Goal: Task Accomplishment & Management: Manage account settings

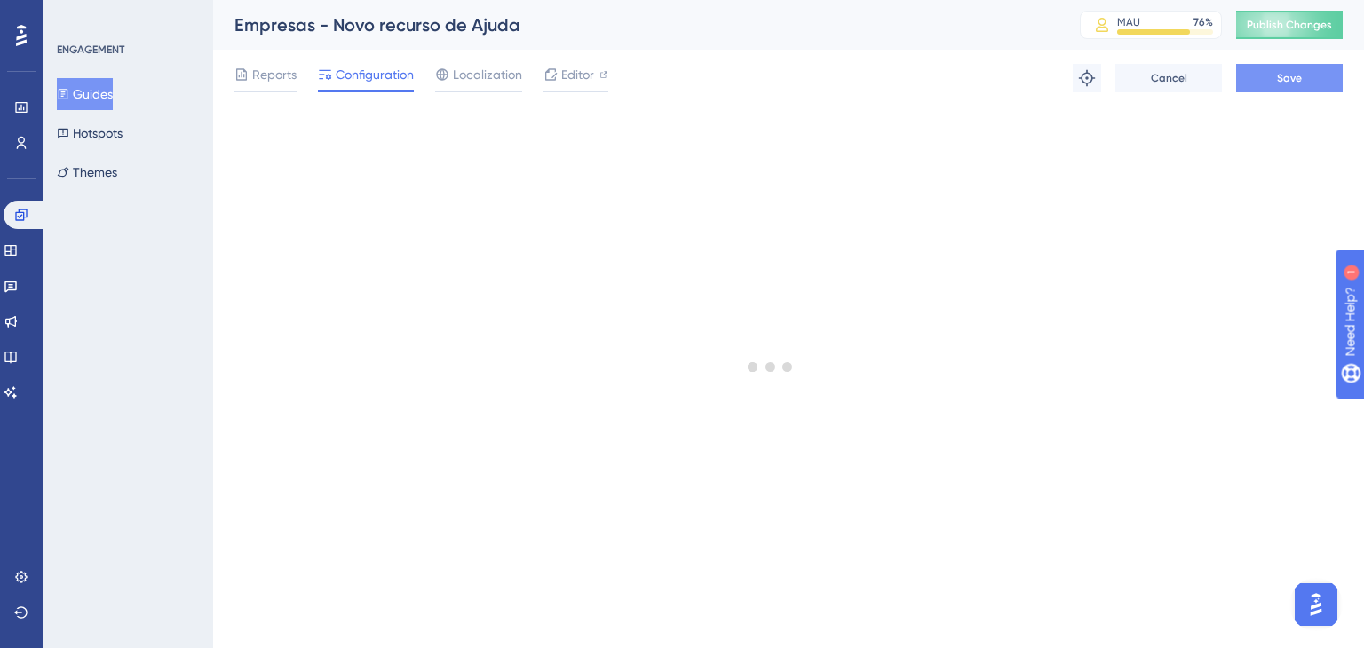
click at [1289, 75] on span "Save" at bounding box center [1289, 78] width 25 height 14
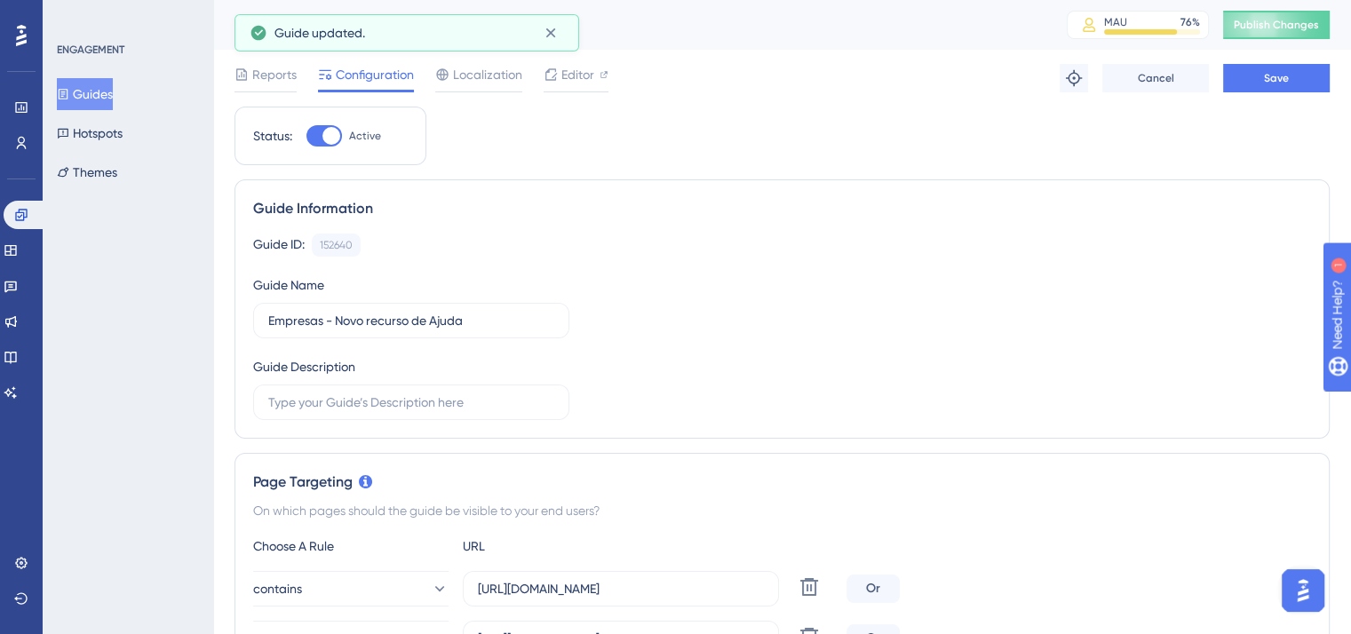
scroll to position [89, 0]
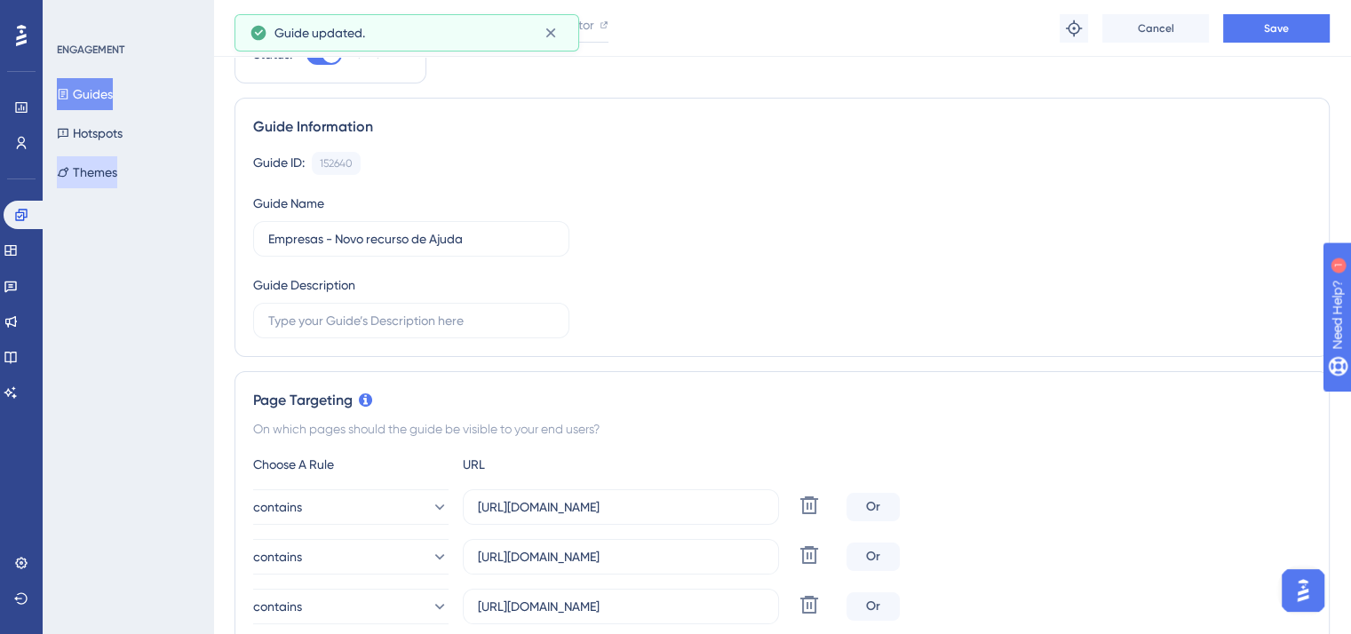
click at [100, 178] on button "Themes" at bounding box center [87, 172] width 60 height 32
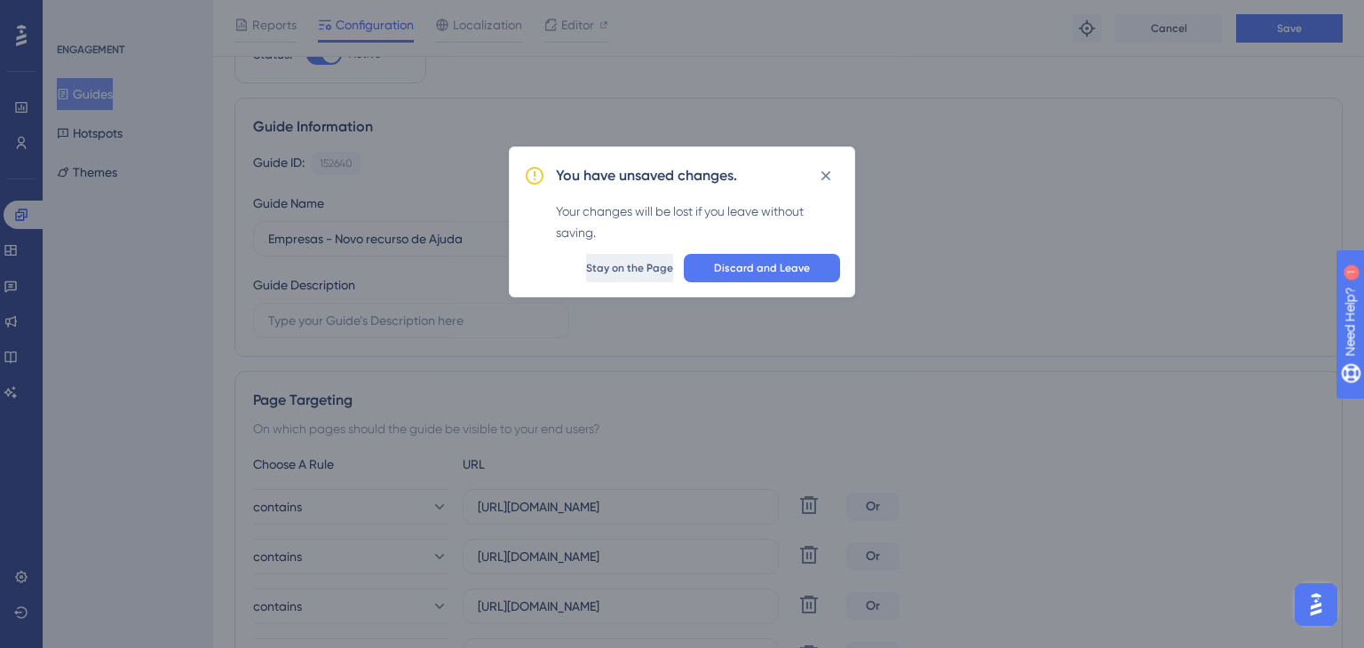
click at [646, 264] on span "Stay on the Page" at bounding box center [629, 268] width 87 height 14
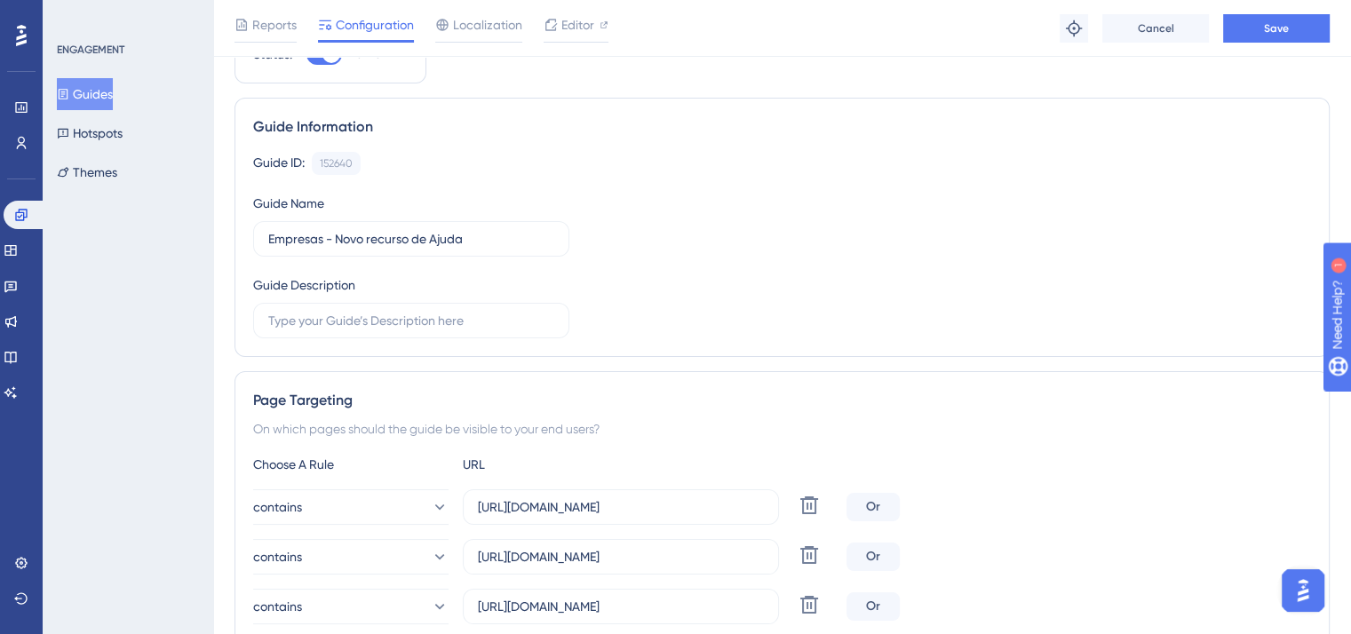
scroll to position [0, 0]
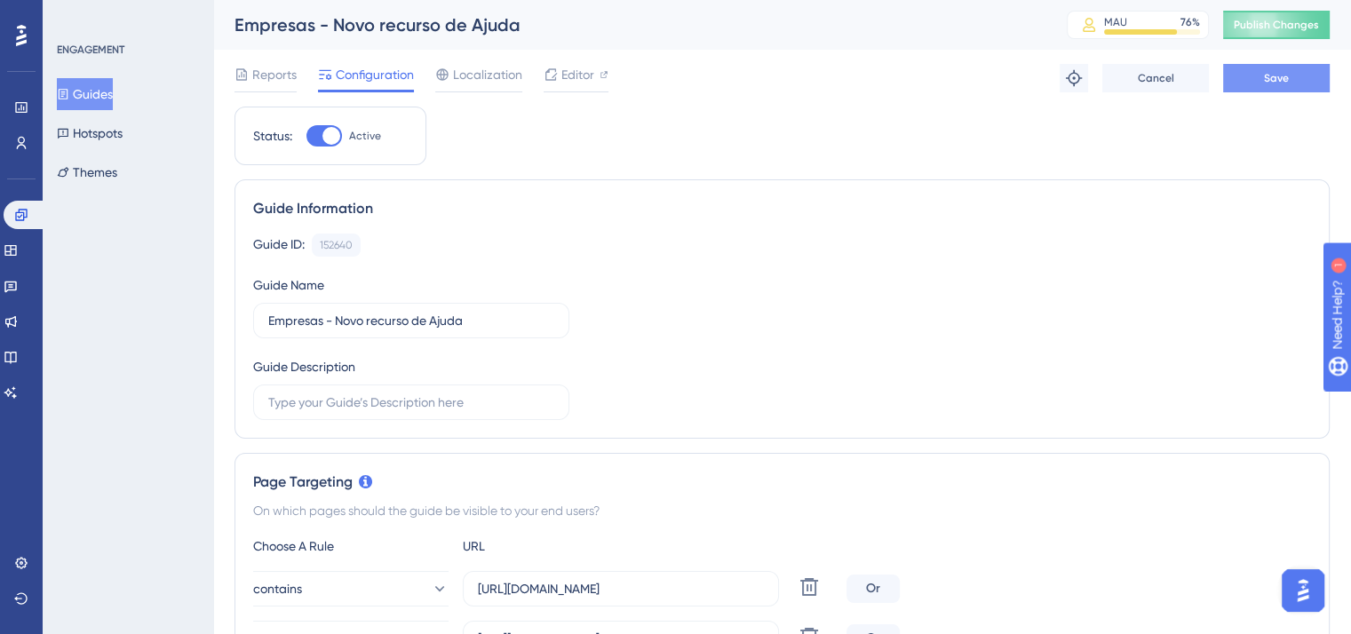
click at [1289, 77] on button "Save" at bounding box center [1276, 78] width 107 height 28
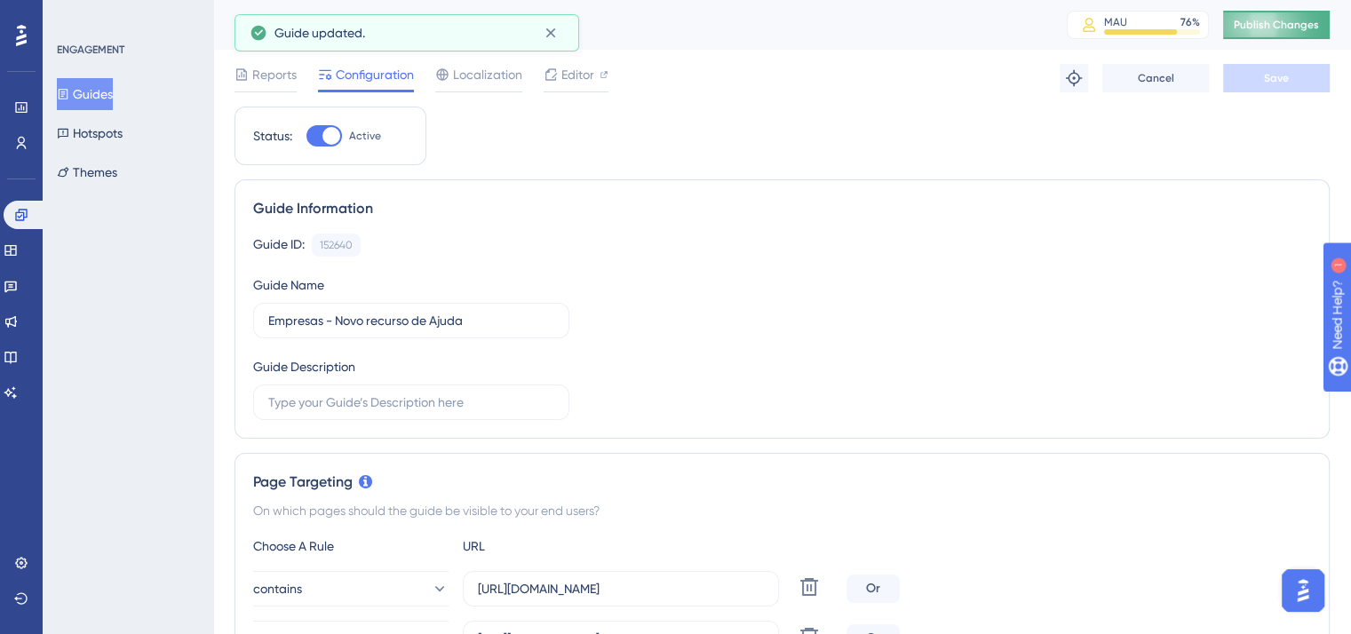
click at [1292, 22] on span "Publish Changes" at bounding box center [1275, 25] width 85 height 14
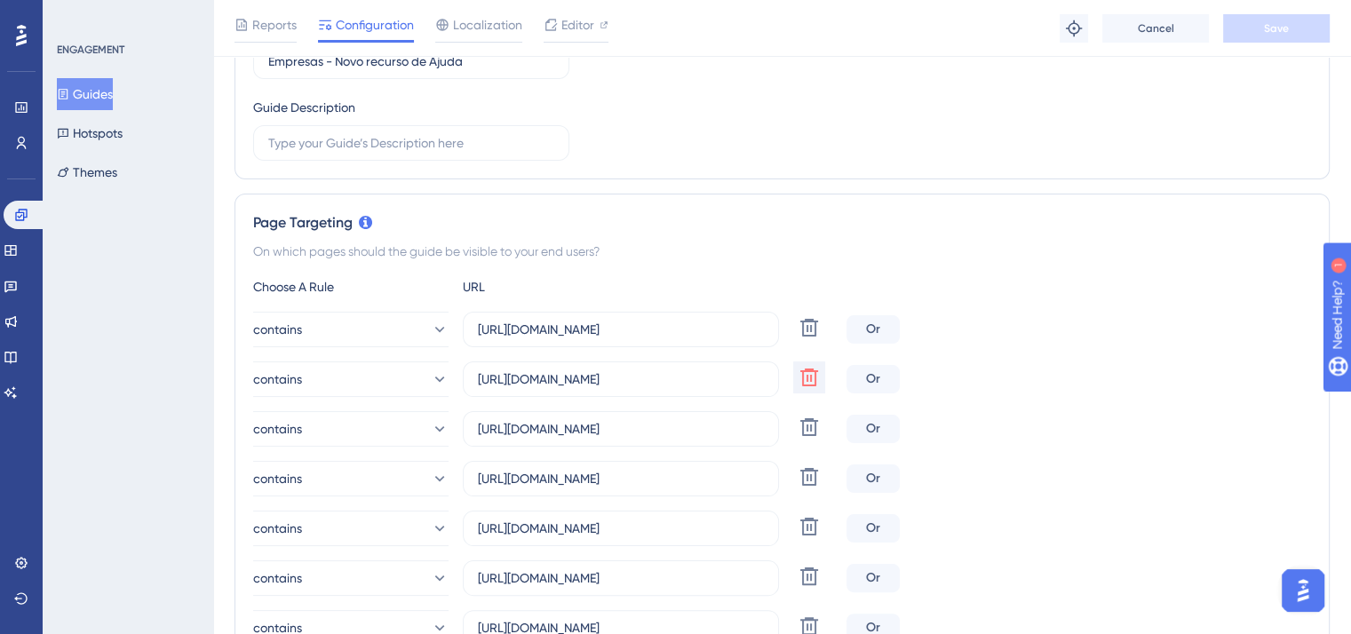
scroll to position [444, 0]
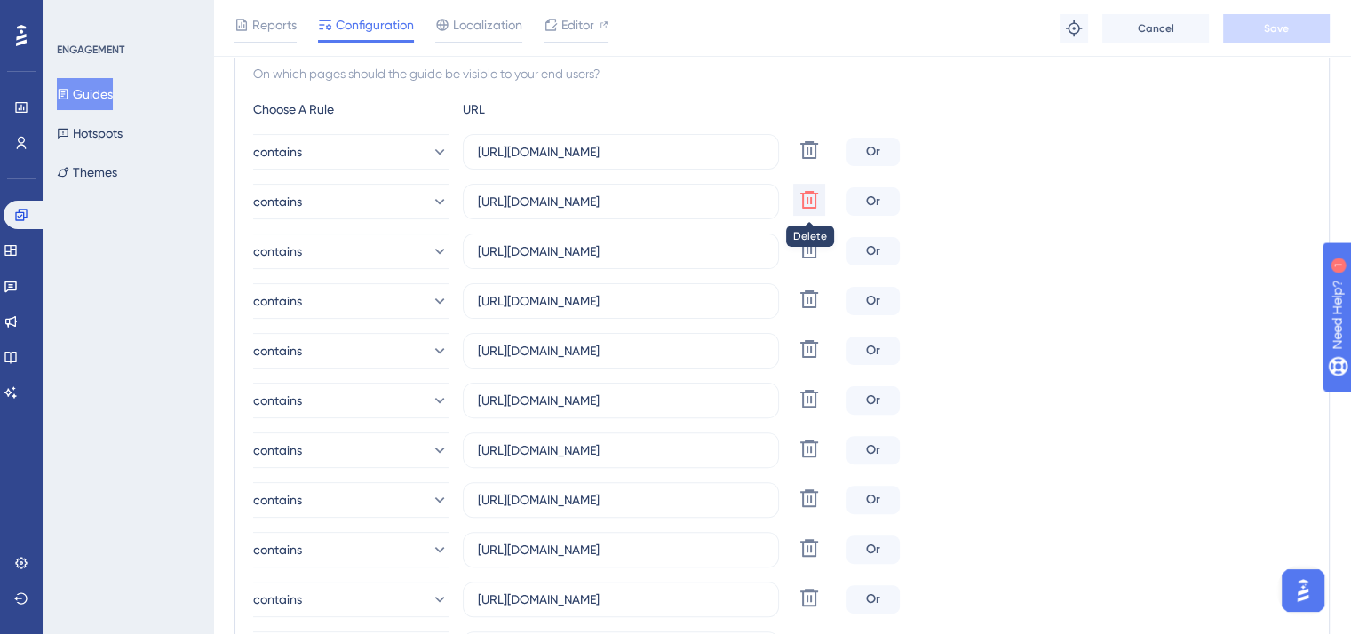
click at [810, 202] on icon at bounding box center [809, 200] width 18 height 18
type input "https://wamgroup.projuris.com.br"
type input "https://aviva.projuris.com.br"
type input "https://sbf.projuris.com.br"
type input "https://sancorseguros.projuris.com.br"
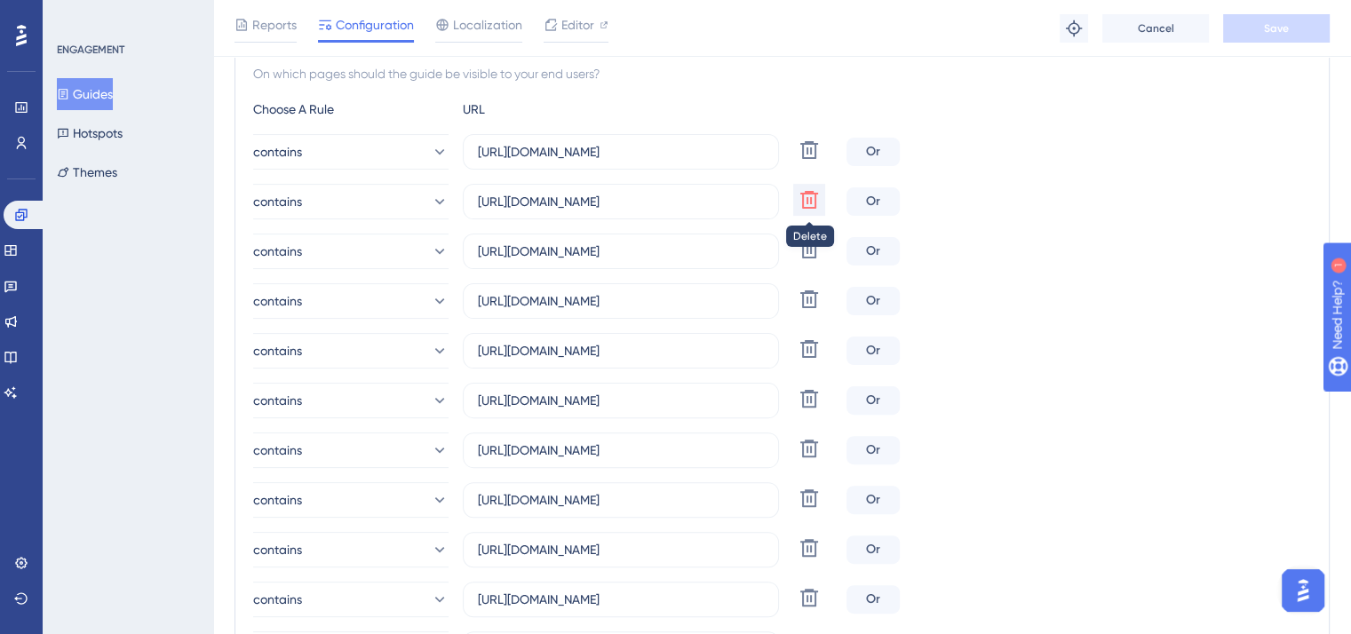
type input "https://santher.projuris.com.br"
type input "https://leomadeiras.projuris.com.br"
type input "https://porte.projuris.com.br"
type input "https://grupobluehealth.projuris.com.br"
type input "https://convergint.projuris.com.br"
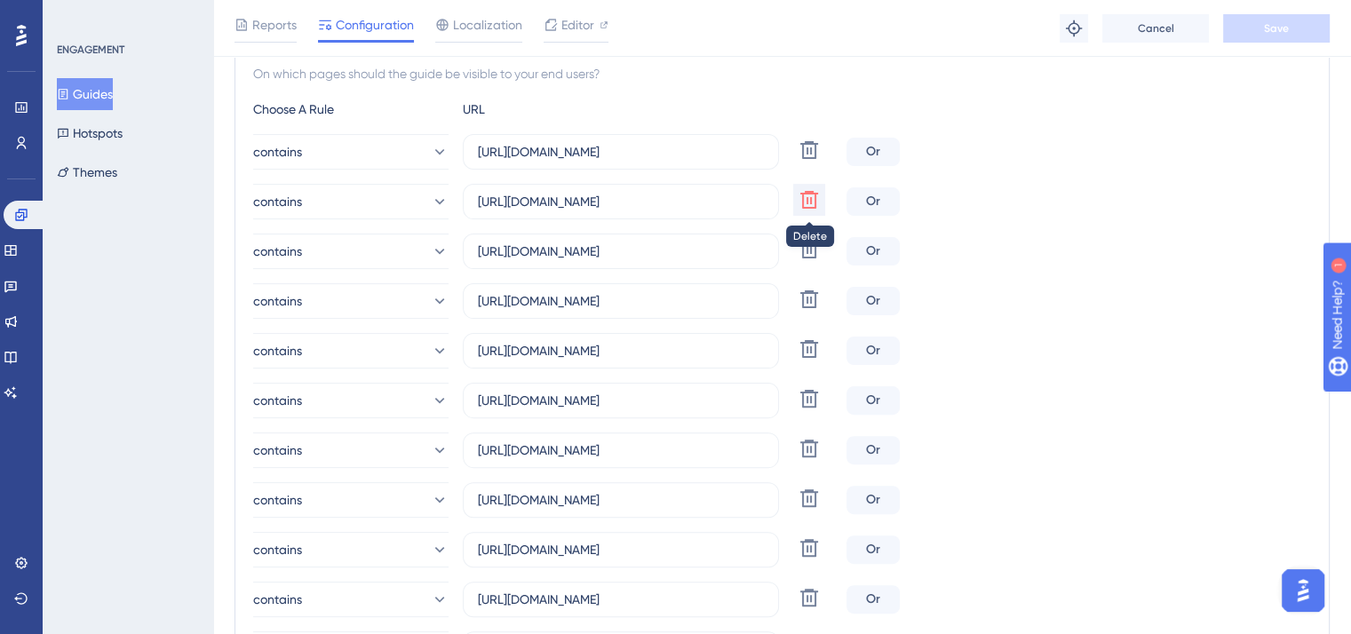
type input "https://docsolutionmed.projuris.com.br"
click at [813, 250] on icon at bounding box center [809, 250] width 18 height 18
type input "https://sbf.projuris.com.br"
type input "https://sancorseguros.projuris.com.br"
type input "https://santher.projuris.com.br"
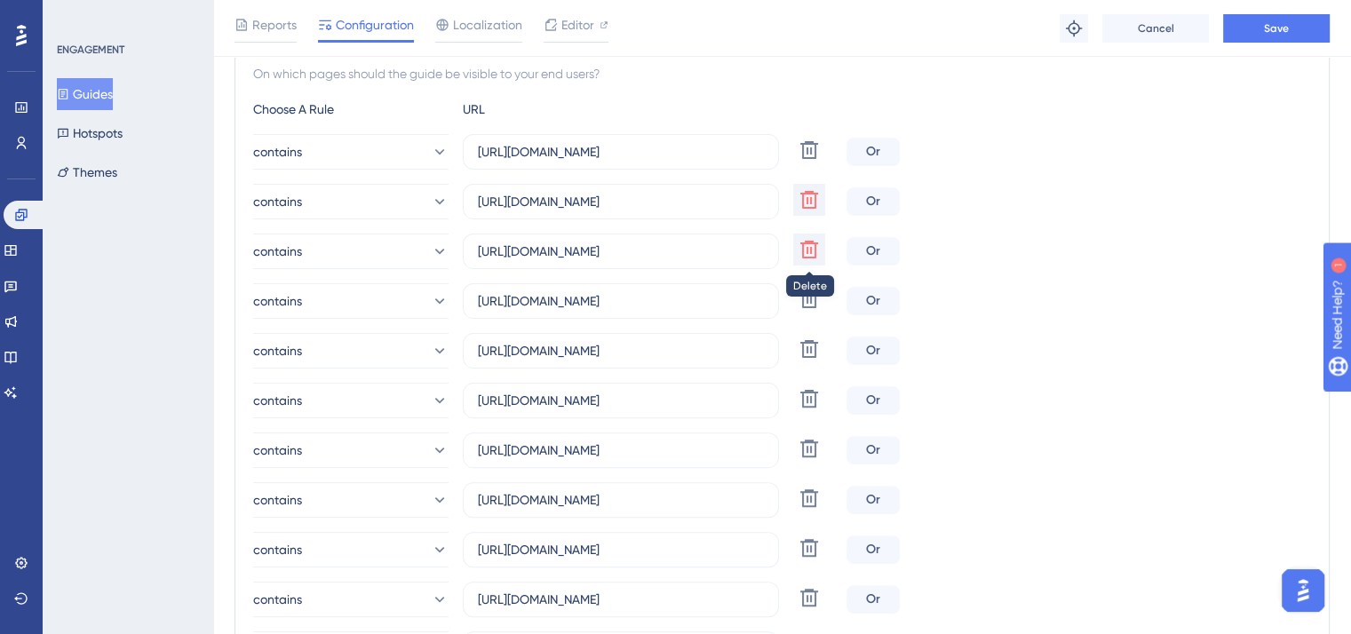
type input "https://leomadeiras.projuris.com.br"
type input "https://porte.projuris.com.br"
type input "https://grupobluehealth.projuris.com.br"
type input "https://convergint.projuris.com.br"
type input "https://docsolutionmed.projuris.com.br"
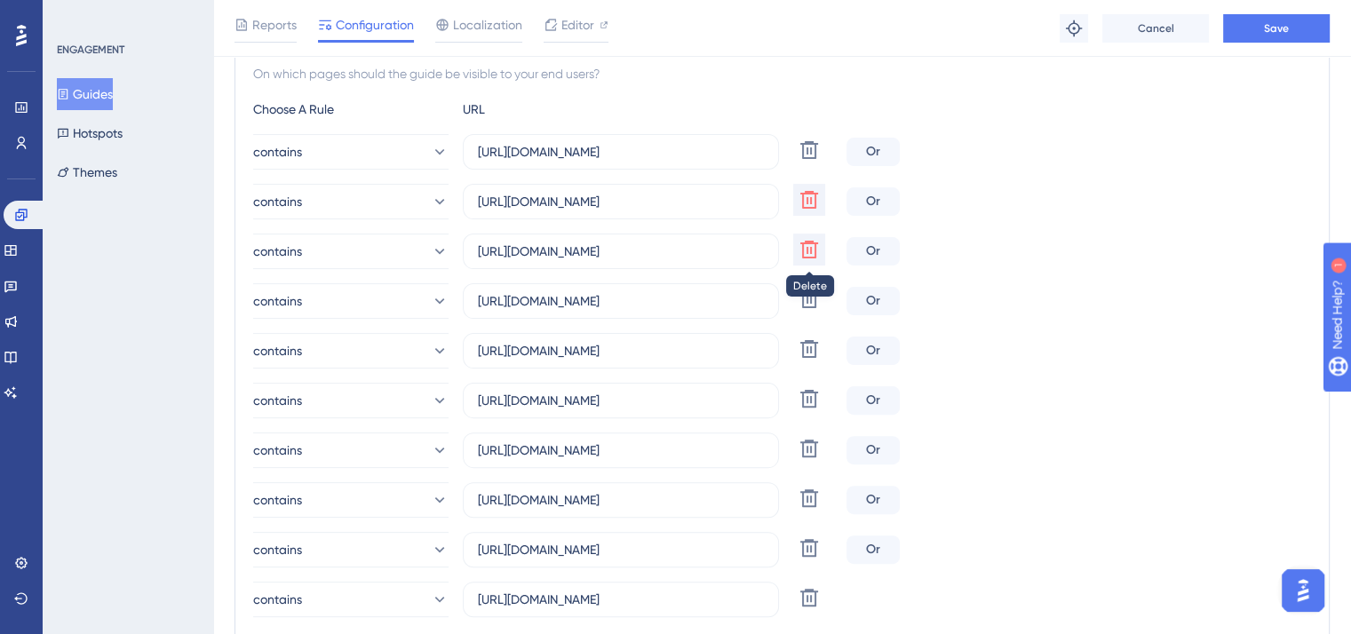
click at [812, 246] on icon at bounding box center [808, 249] width 21 height 21
type input "https://sancorseguros.projuris.com.br"
type input "https://santher.projuris.com.br"
type input "https://leomadeiras.projuris.com.br"
type input "https://porte.projuris.com.br"
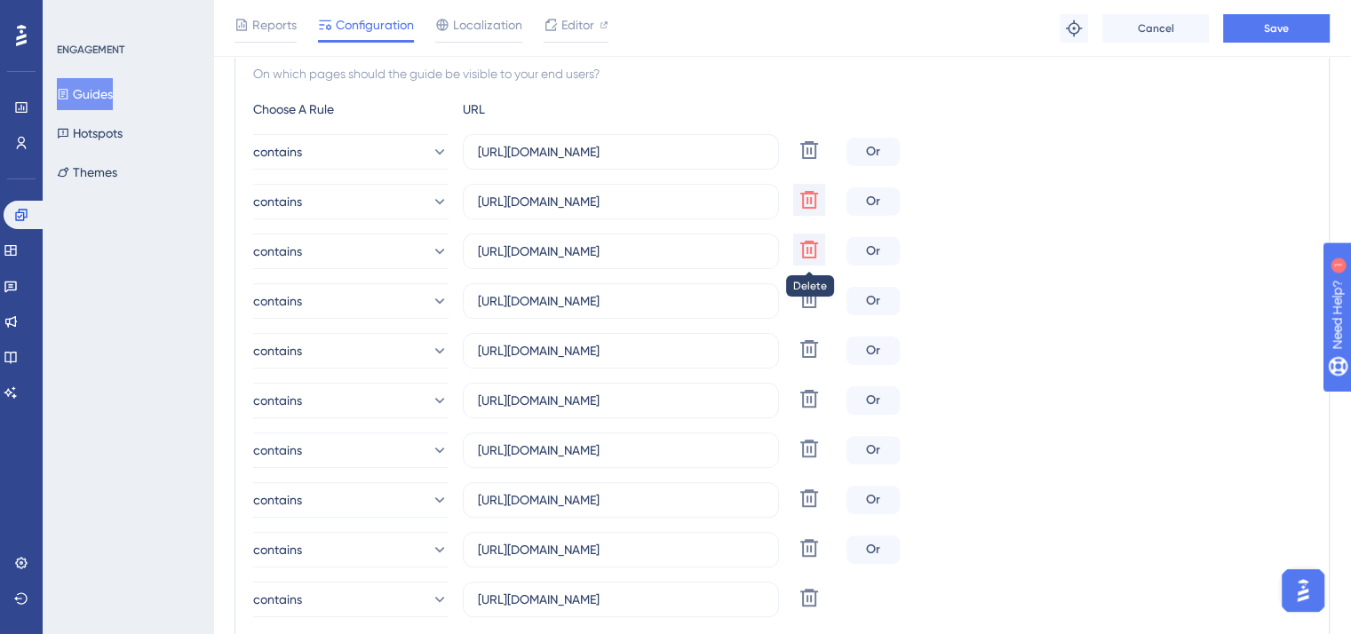
type input "https://grupobluehealth.projuris.com.br"
type input "https://convergint.projuris.com.br"
type input "https://docsolutionmed.projuris.com.br"
click at [812, 246] on icon at bounding box center [808, 249] width 21 height 21
type input "https://santher.projuris.com.br"
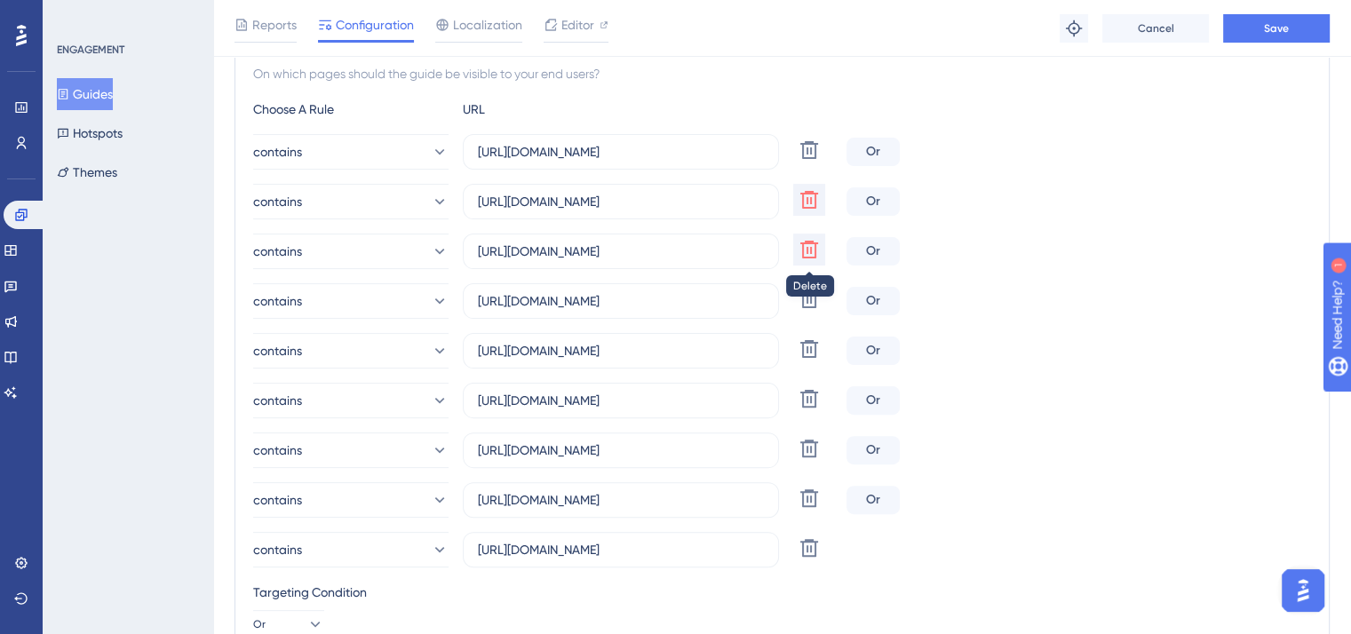
type input "https://leomadeiras.projuris.com.br"
type input "https://porte.projuris.com.br"
type input "https://grupobluehealth.projuris.com.br"
type input "https://convergint.projuris.com.br"
type input "https://docsolutionmed.projuris.com.br"
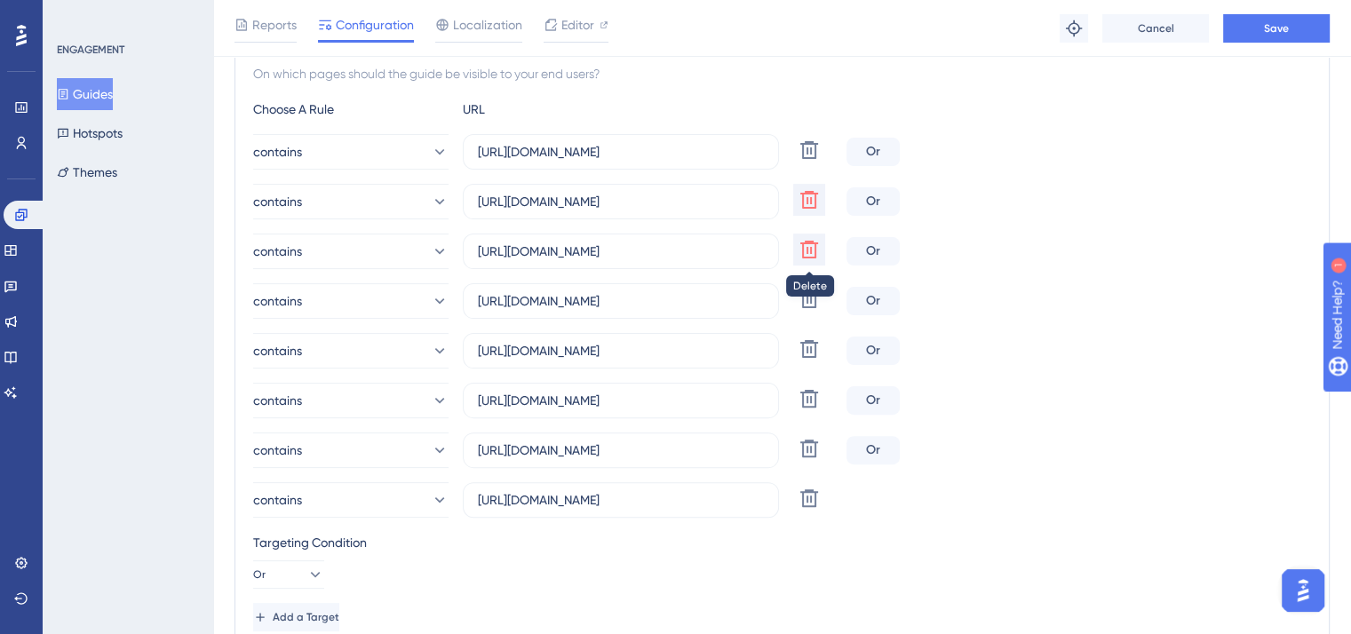
click at [813, 250] on icon at bounding box center [809, 250] width 18 height 18
type input "https://leomadeiras.projuris.com.br"
type input "https://porte.projuris.com.br"
type input "https://grupobluehealth.projuris.com.br"
type input "https://convergint.projuris.com.br"
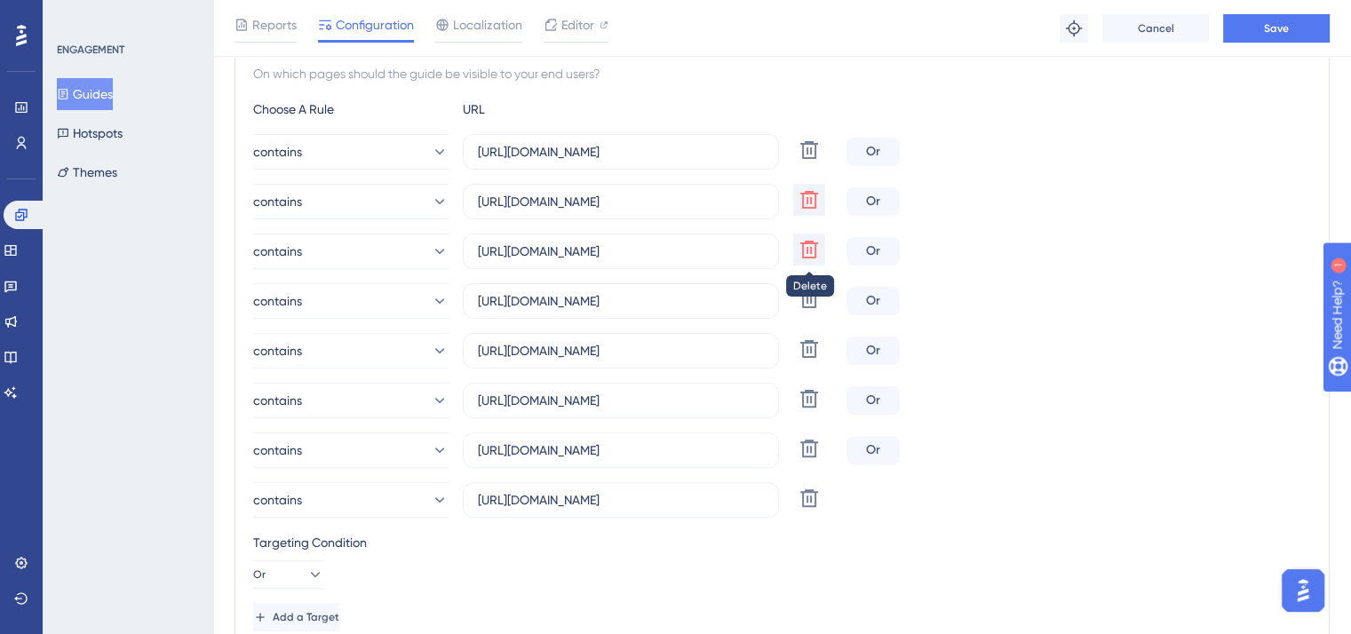
type input "https://docsolutionmed.projuris.com.br"
click at [813, 250] on icon at bounding box center [809, 250] width 18 height 18
type input "https://porte.projuris.com.br"
type input "https://grupobluehealth.projuris.com.br"
type input "https://convergint.projuris.com.br"
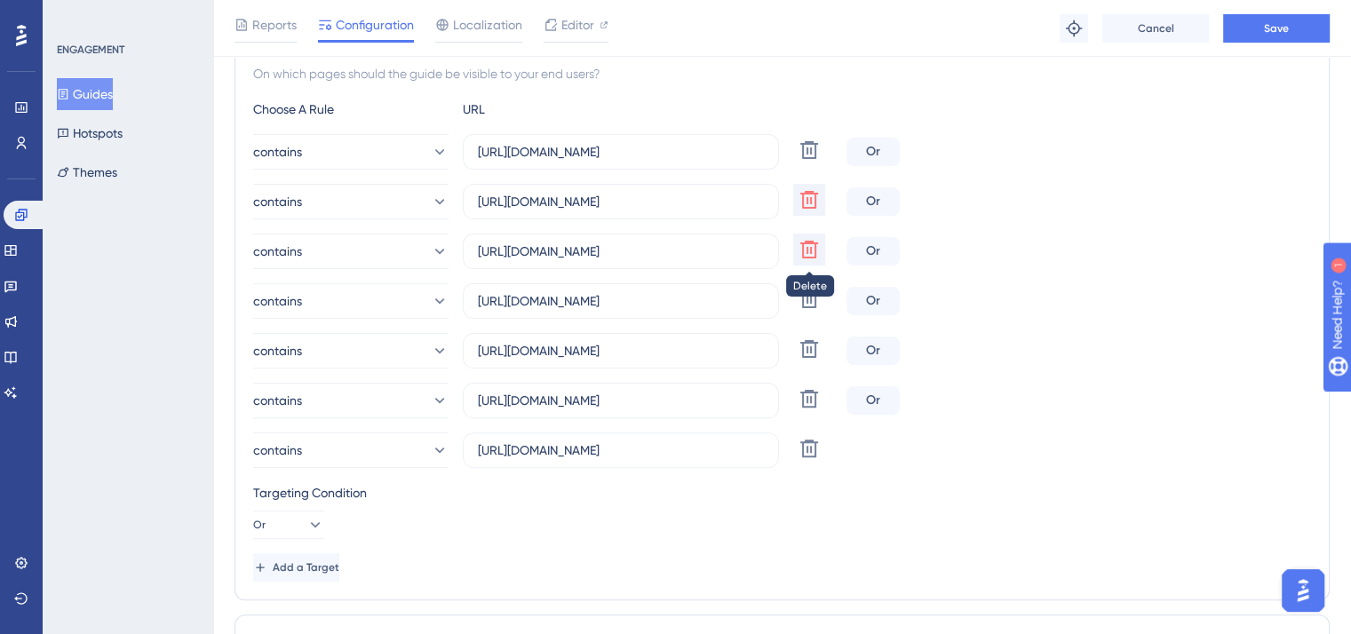
type input "https://docsolutionmed.projuris.com.br"
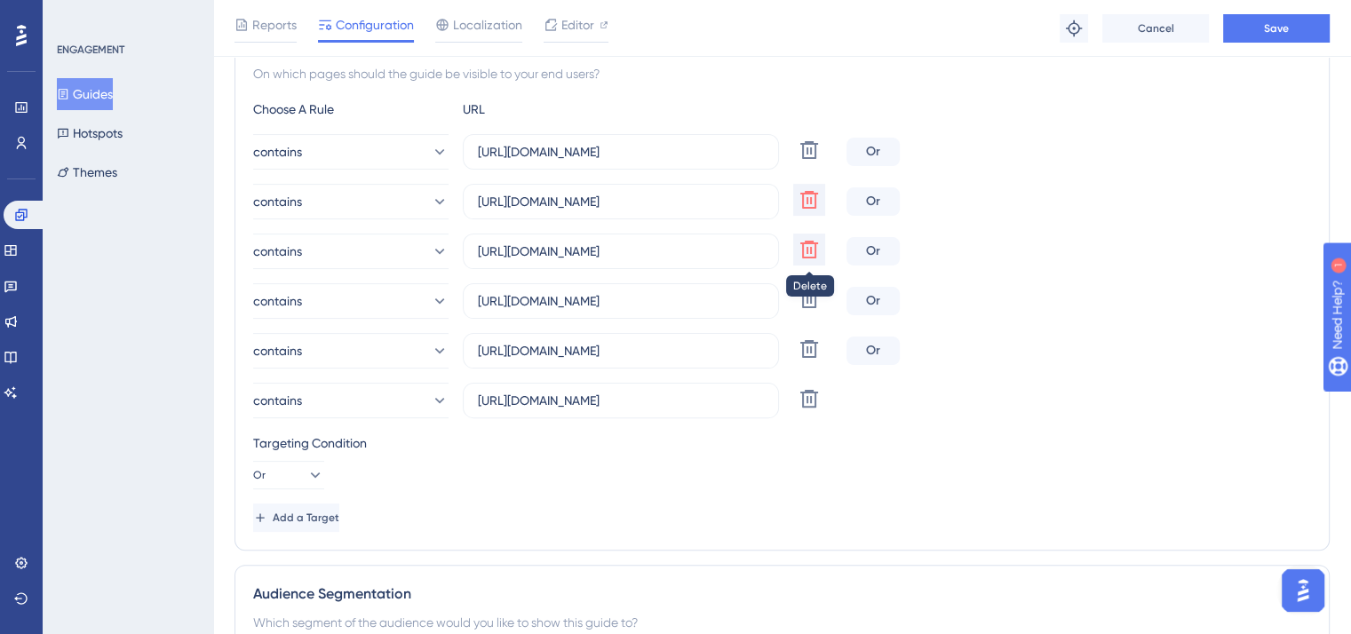
click at [812, 246] on icon at bounding box center [808, 249] width 21 height 21
type input "https://grupobluehealth.projuris.com.br"
type input "https://convergint.projuris.com.br"
type input "https://docsolutionmed.projuris.com.br"
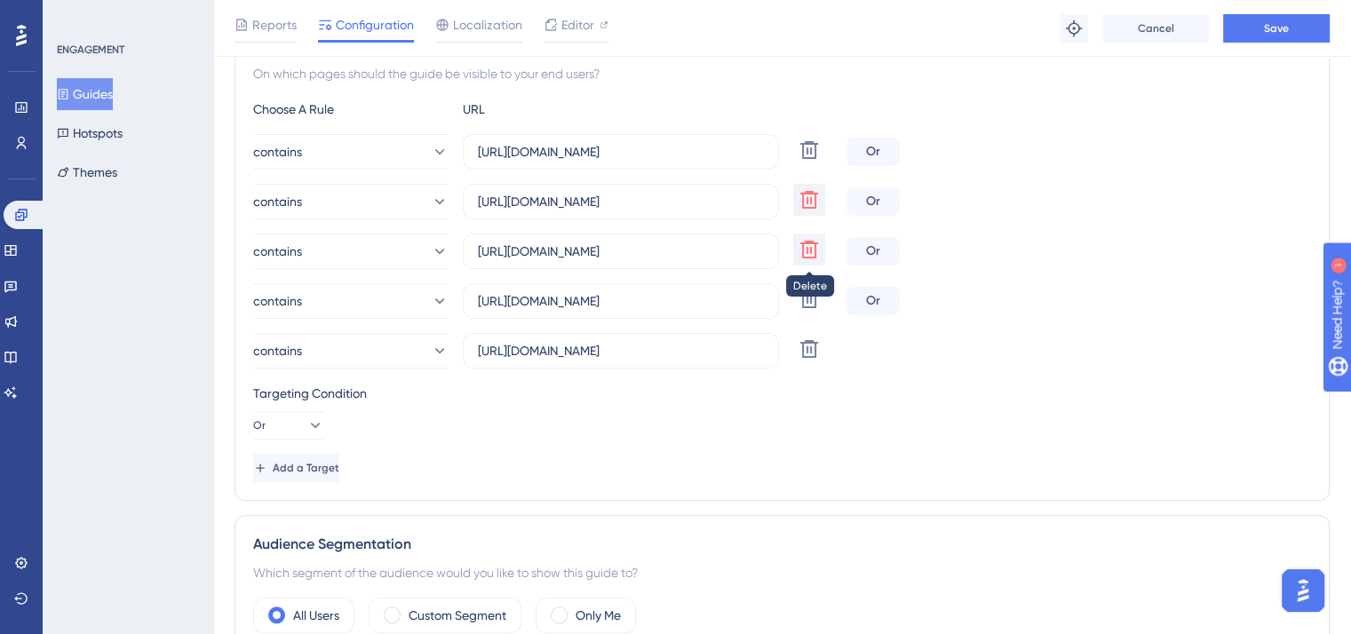
click at [812, 246] on icon at bounding box center [808, 249] width 21 height 21
type input "https://convergint.projuris.com.br"
type input "https://docsolutionmed.projuris.com.br"
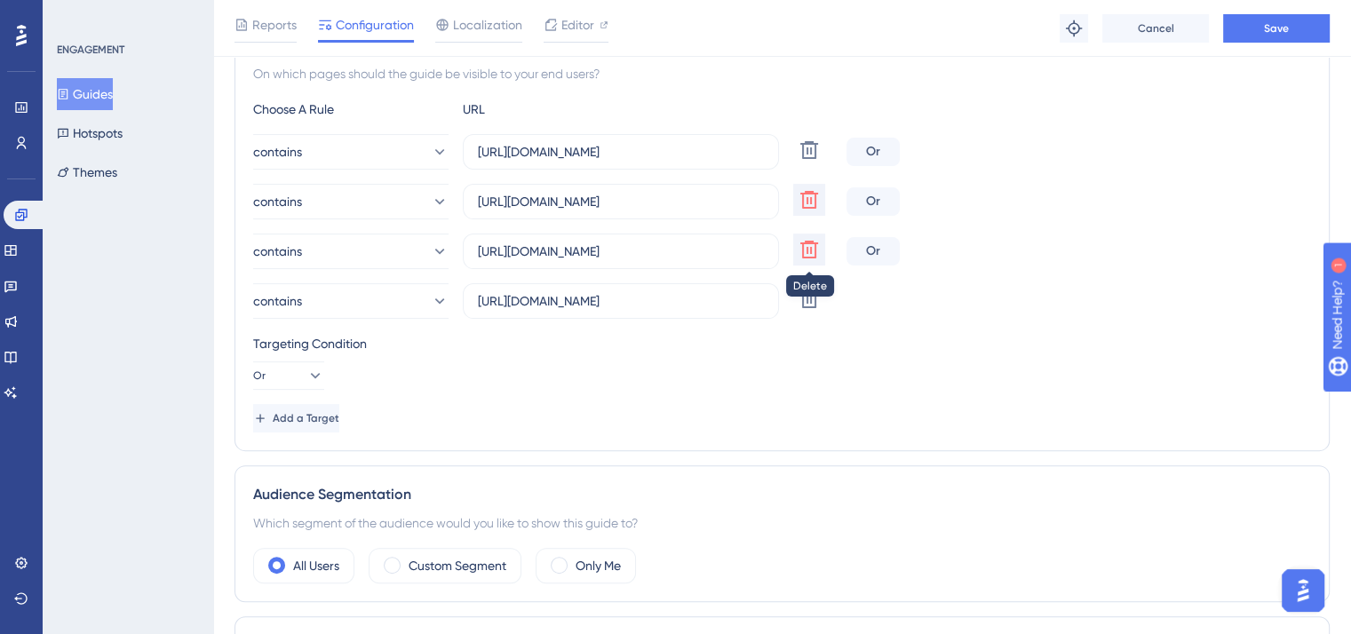
click at [813, 250] on icon at bounding box center [809, 250] width 18 height 18
type input "https://docsolutionmed.projuris.com.br"
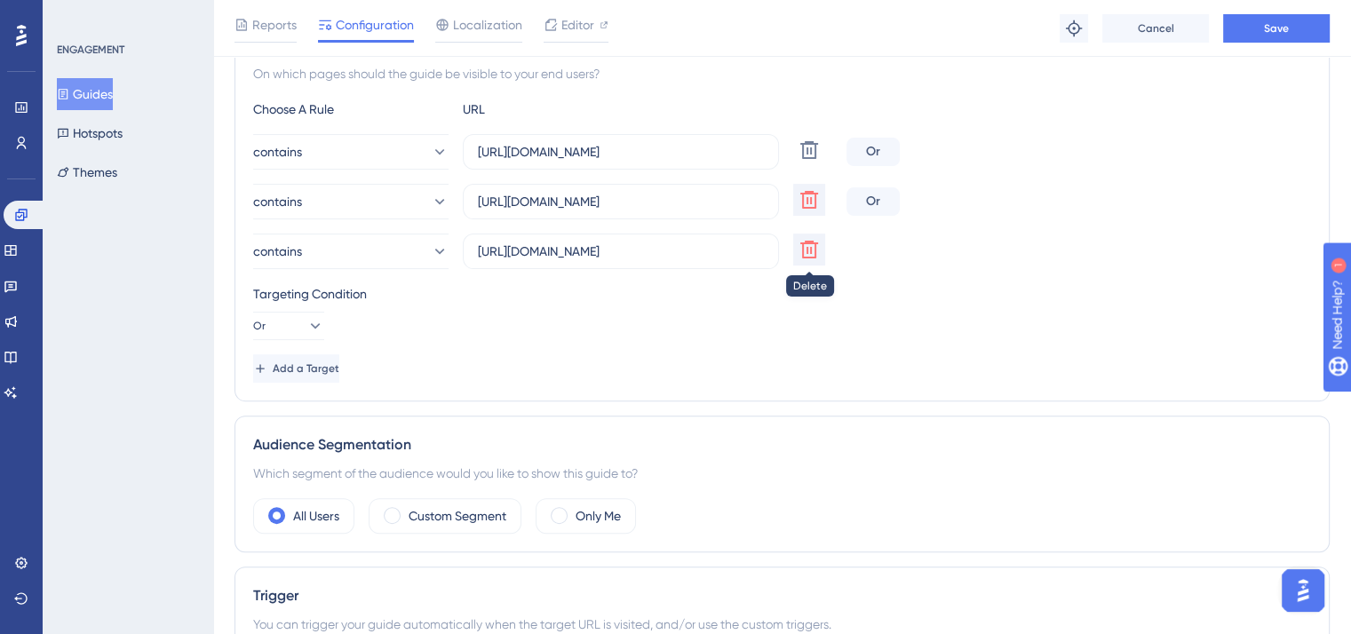
click at [810, 245] on icon at bounding box center [808, 249] width 21 height 21
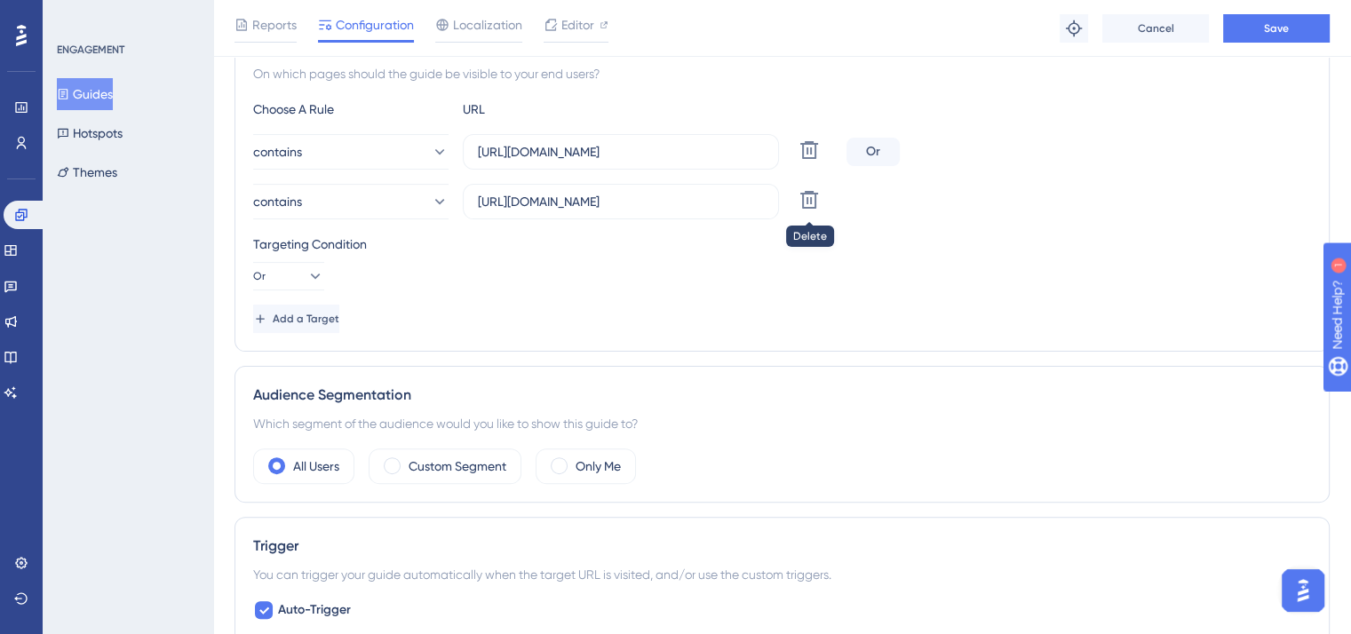
click at [816, 202] on icon at bounding box center [808, 199] width 21 height 21
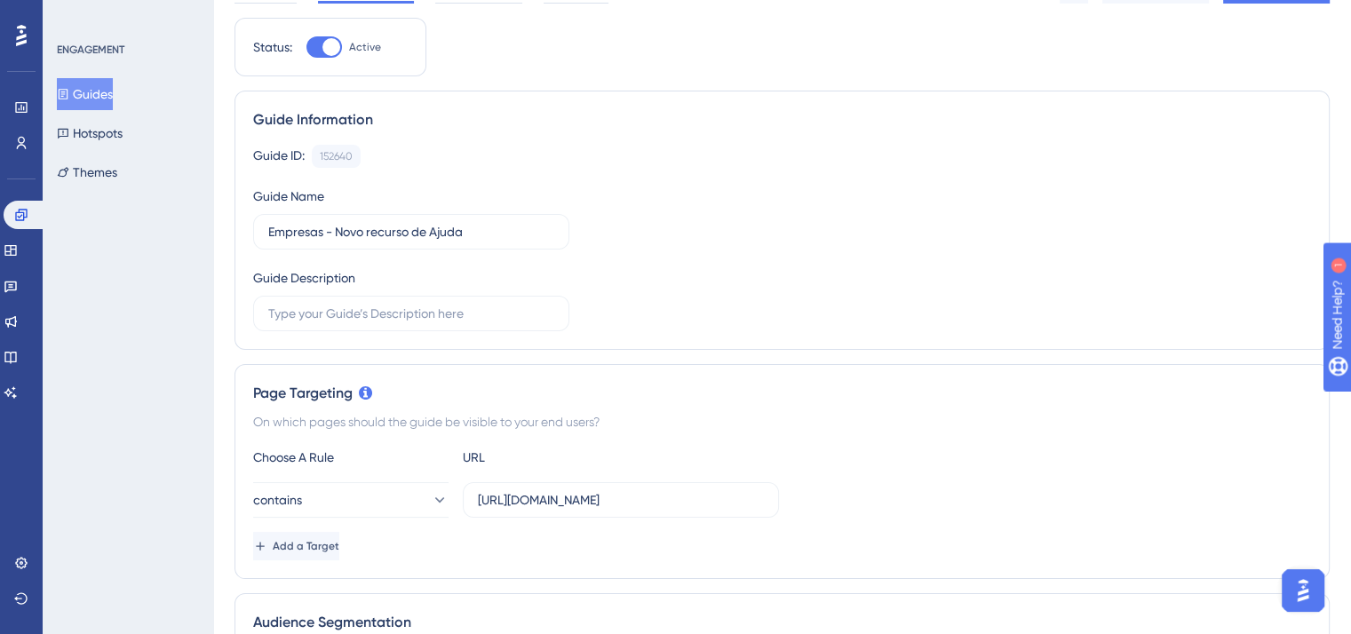
scroll to position [0, 0]
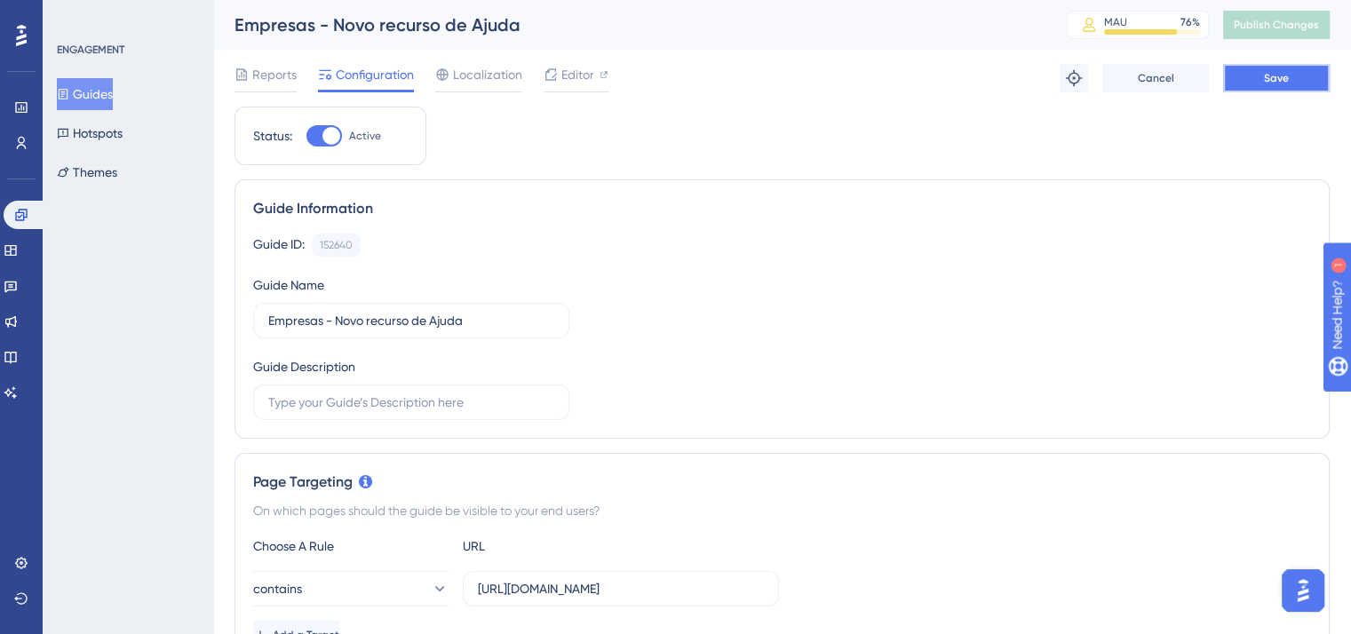
click at [1281, 72] on span "Save" at bounding box center [1276, 78] width 25 height 14
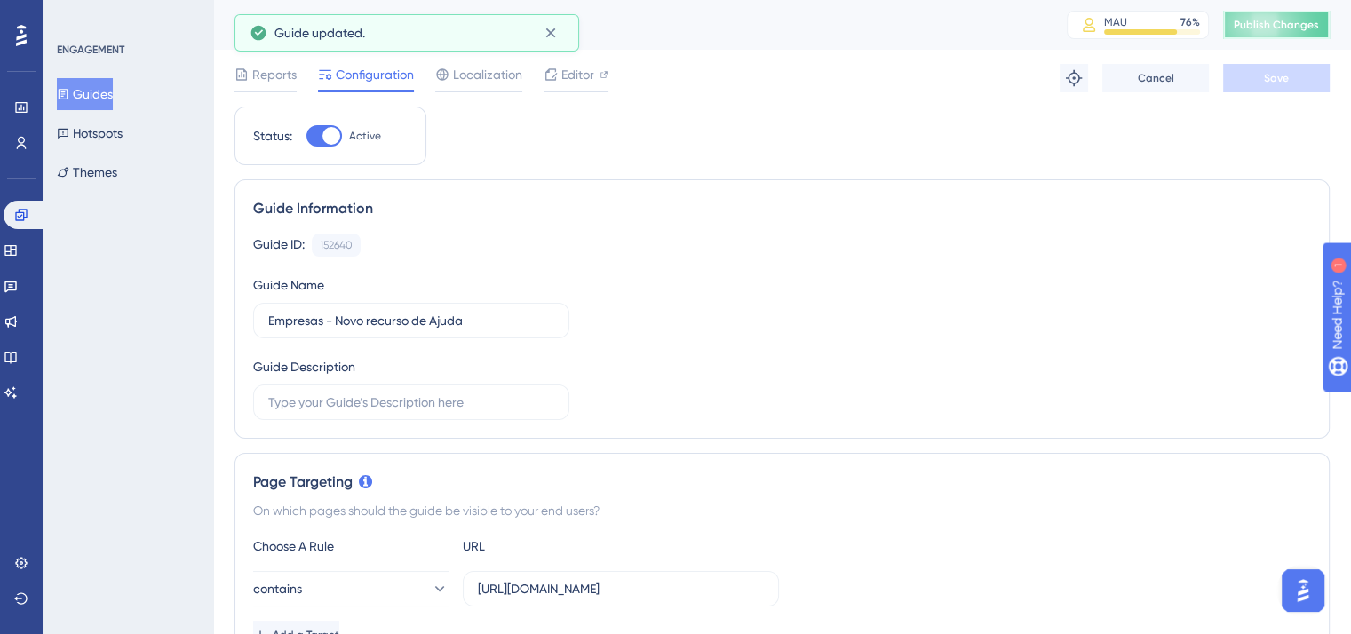
click at [1319, 24] on span "Publish Changes" at bounding box center [1275, 25] width 85 height 14
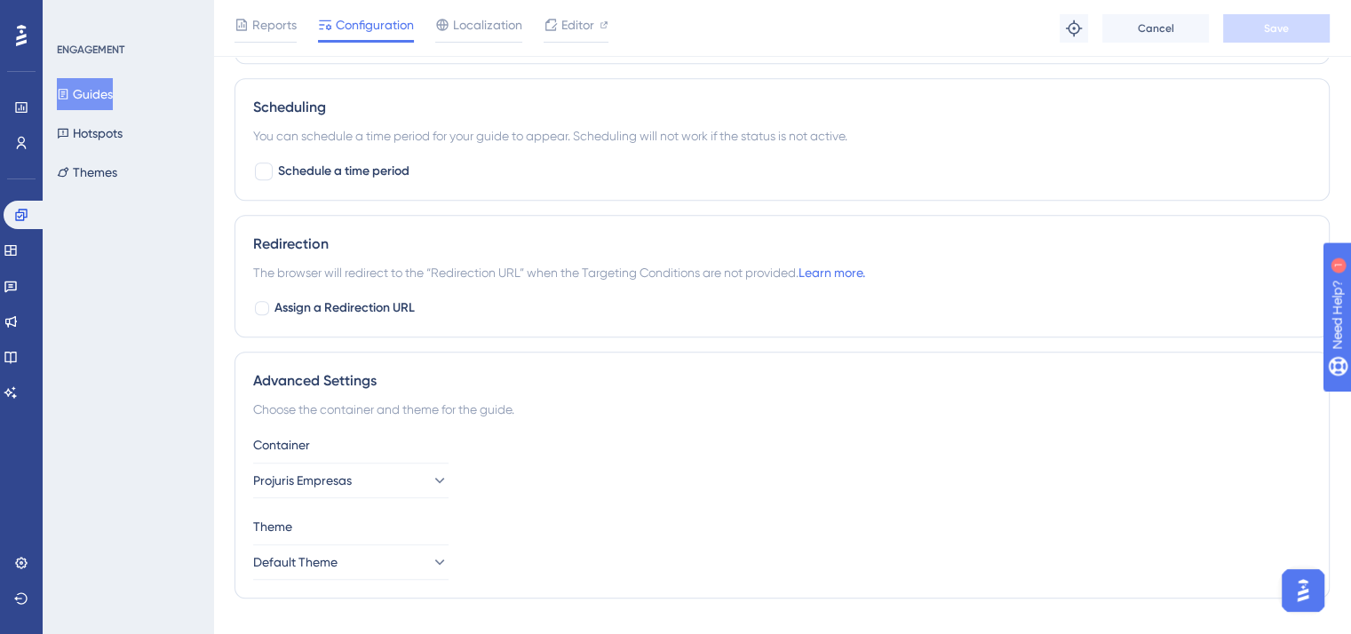
scroll to position [1133, 0]
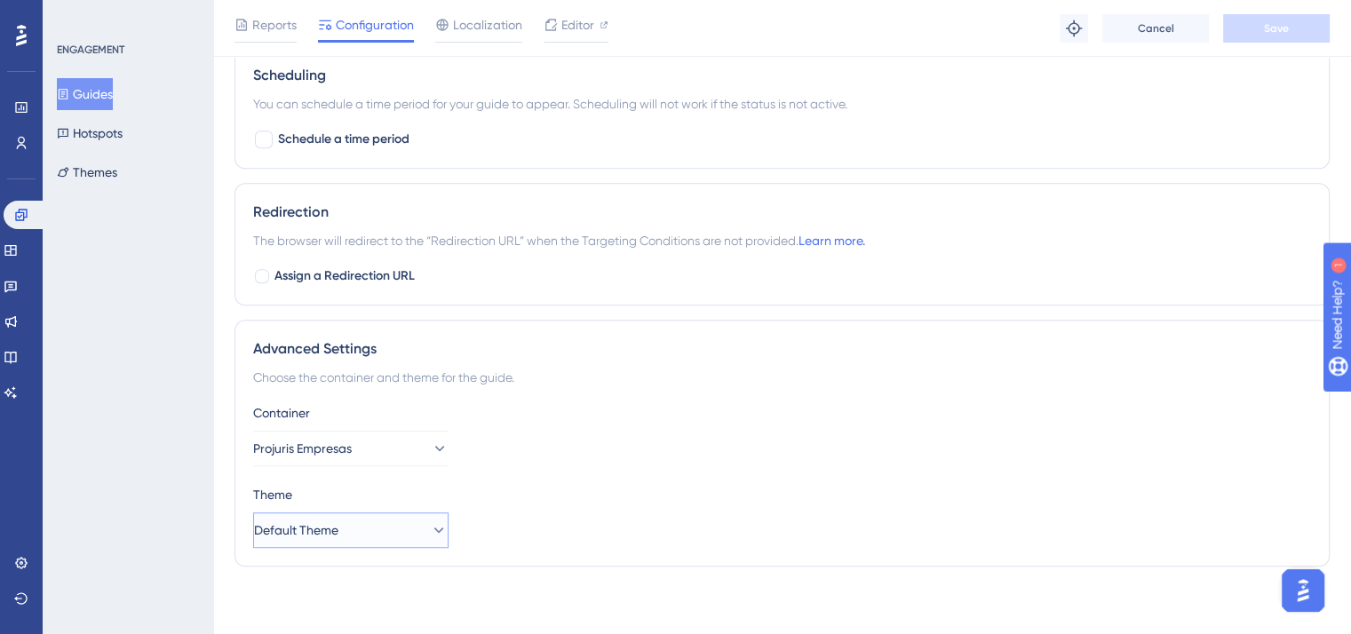
click at [338, 519] on span "Default Theme" at bounding box center [296, 529] width 84 height 21
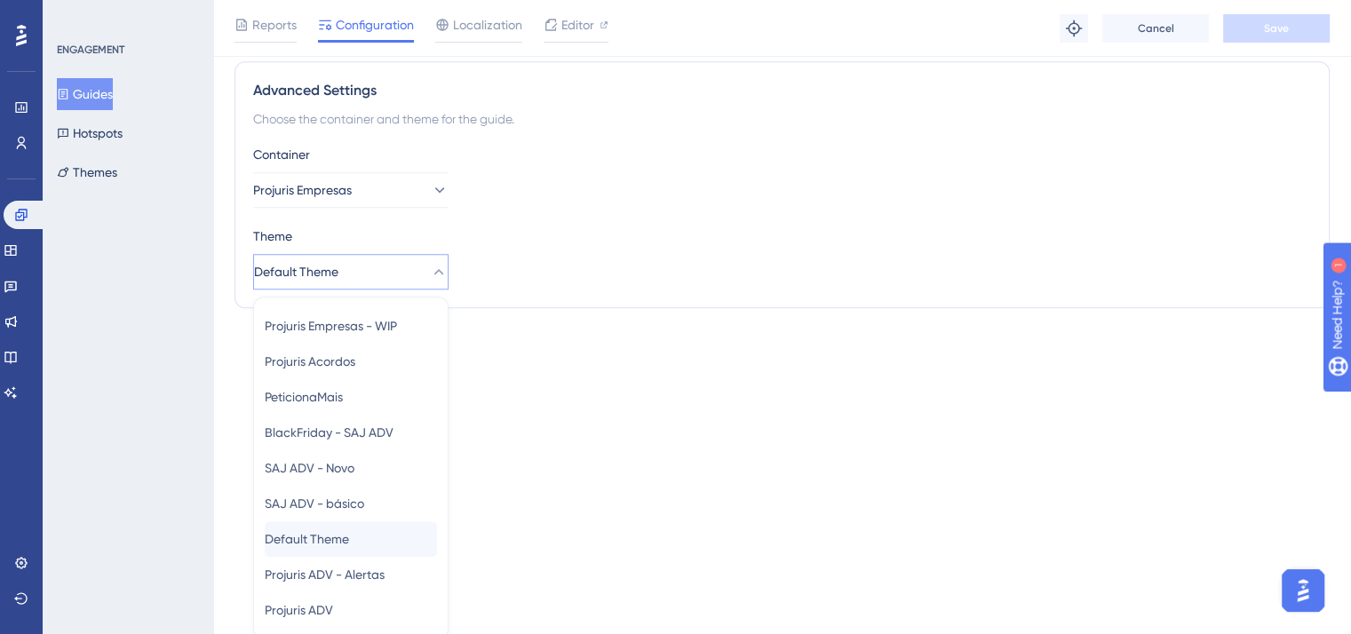
scroll to position [1392, 0]
click at [372, 328] on span "Projuris Empresas - WIP" at bounding box center [331, 324] width 132 height 21
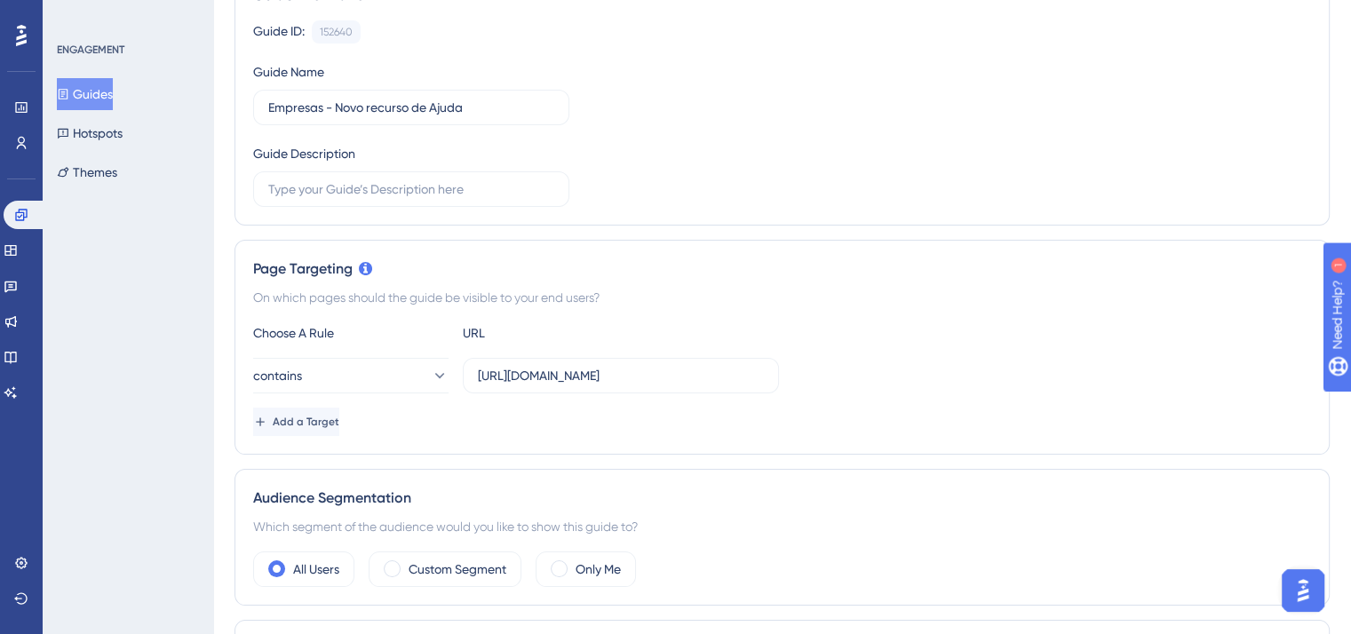
scroll to position [0, 0]
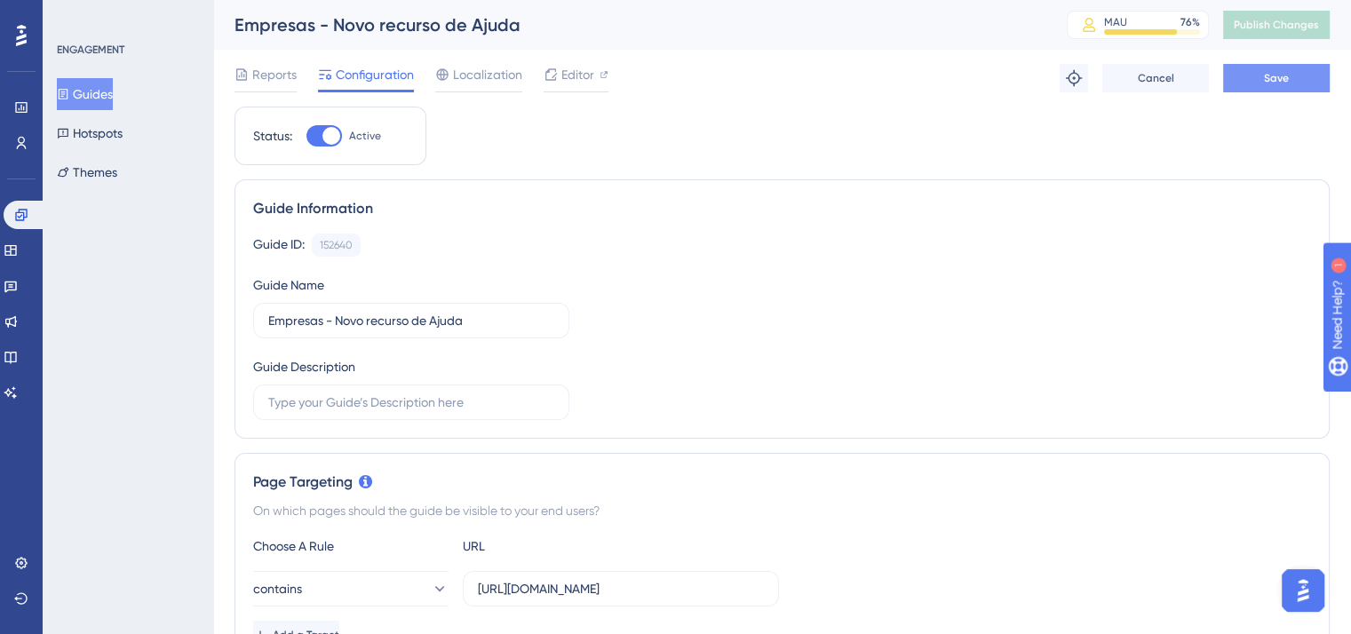
click at [1257, 75] on button "Save" at bounding box center [1276, 78] width 107 height 28
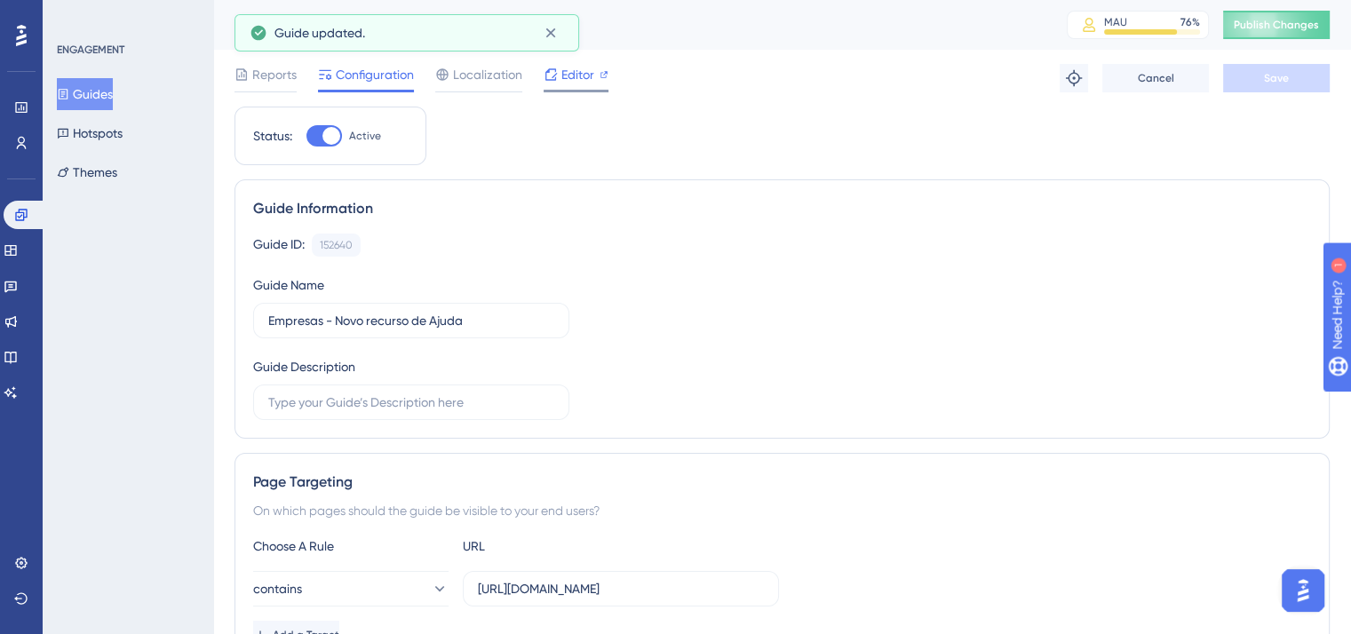
click at [568, 77] on span "Editor" at bounding box center [577, 74] width 33 height 21
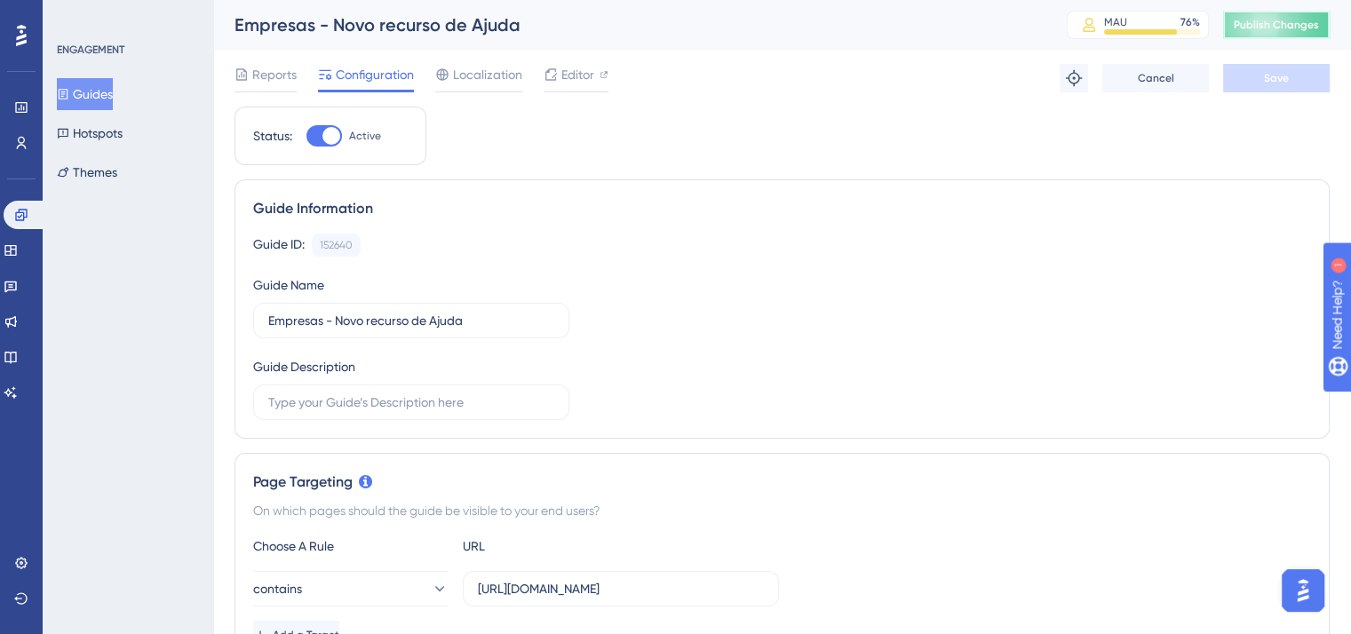
click at [1302, 20] on span "Publish Changes" at bounding box center [1275, 25] width 85 height 14
click at [563, 79] on span "Editor" at bounding box center [577, 74] width 33 height 21
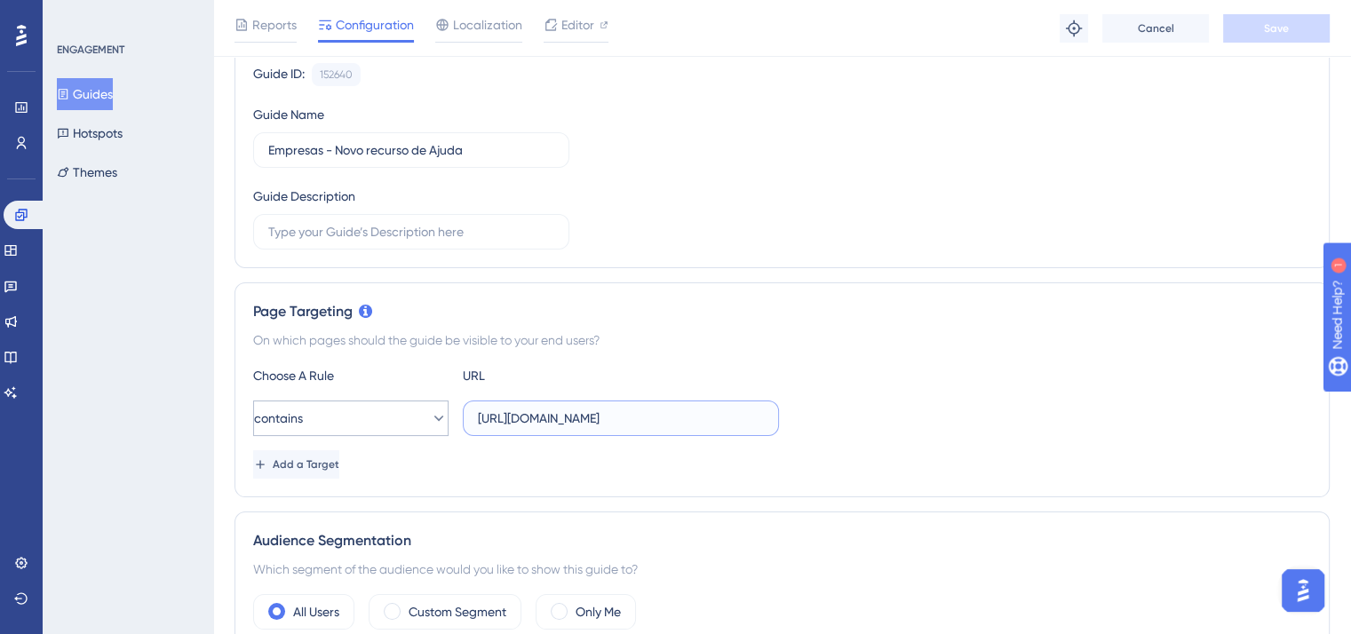
drag, startPoint x: 544, startPoint y: 416, endPoint x: 405, endPoint y: 403, distance: 140.0
click at [405, 402] on div "contains https://doc.projuris.com.br" at bounding box center [516, 418] width 526 height 36
type input "projuris.com.br"
click at [771, 450] on div "Add a Target" at bounding box center [782, 464] width 1058 height 28
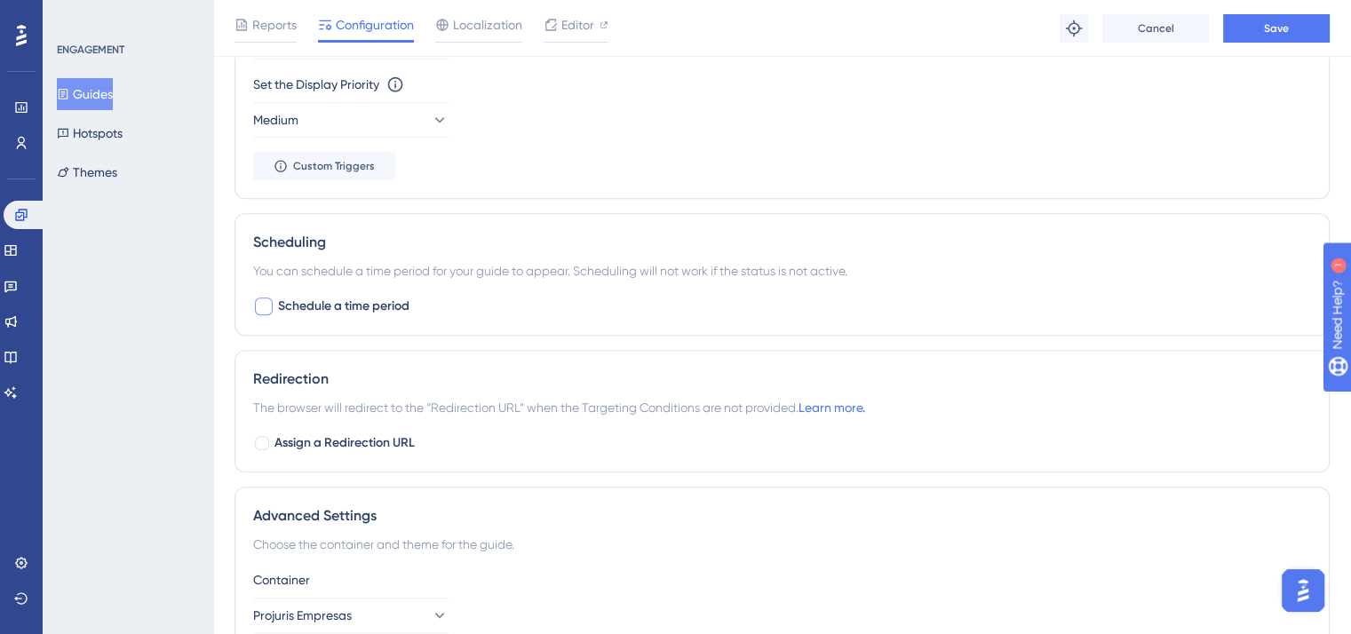
scroll to position [867, 0]
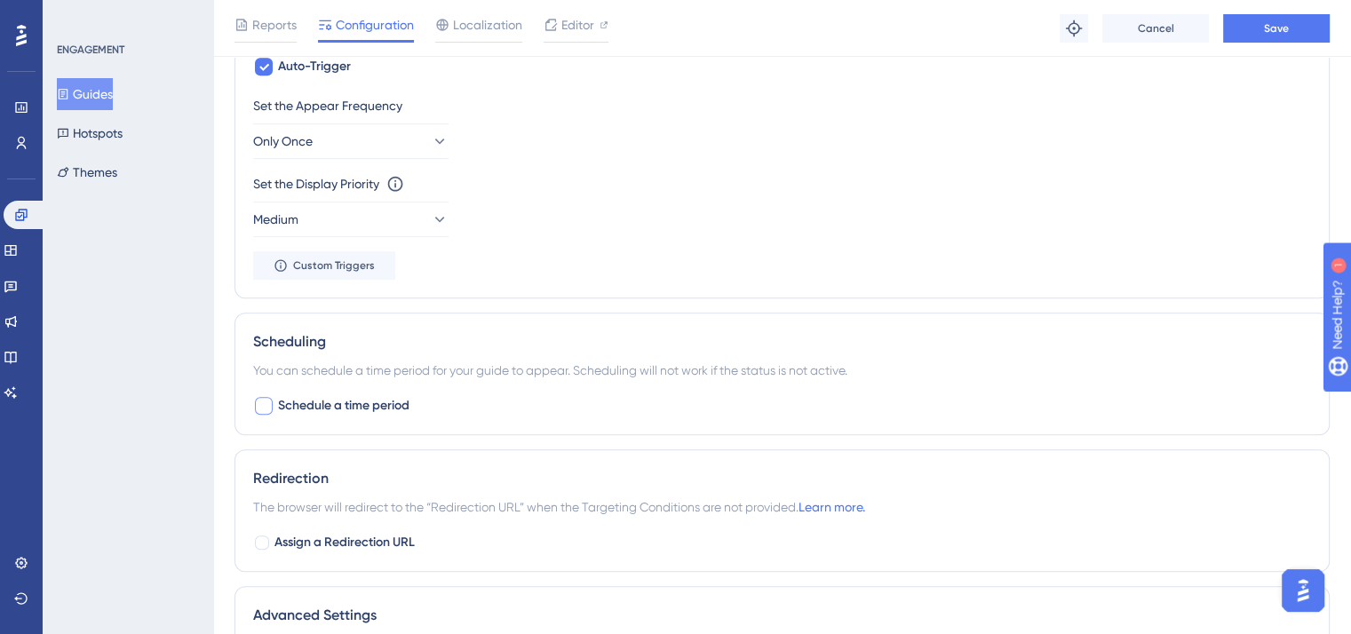
click at [258, 406] on div at bounding box center [264, 406] width 18 height 18
checkbox input "true"
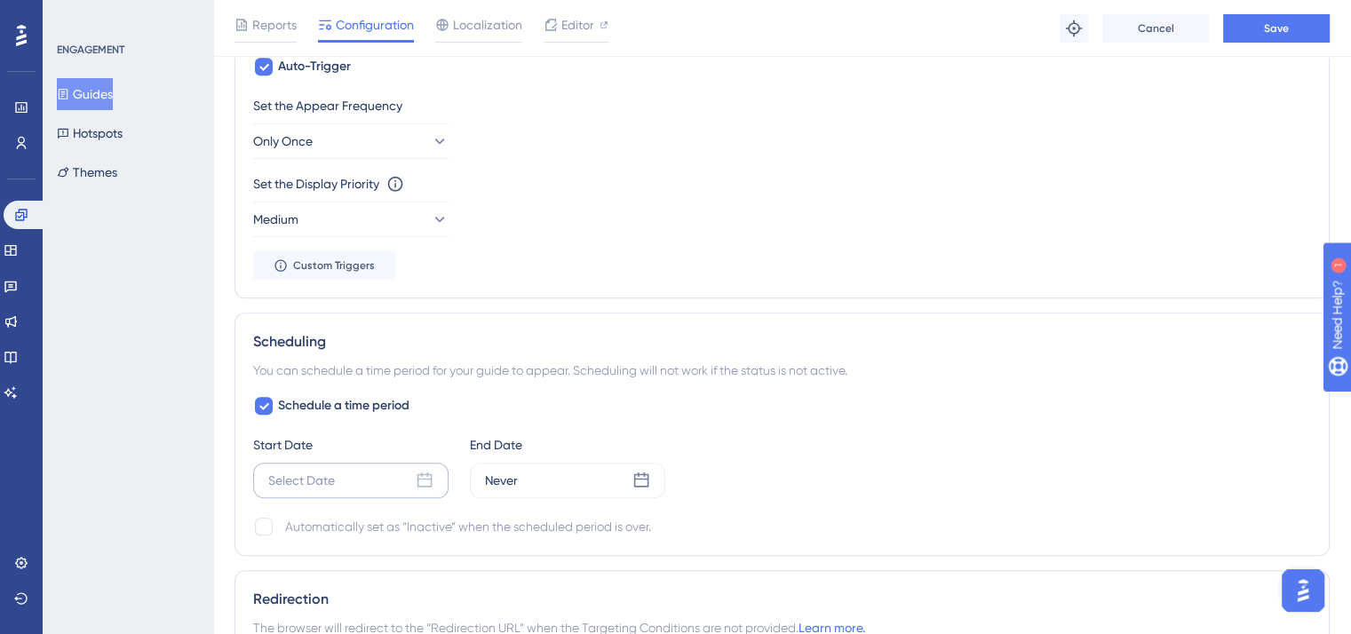
click at [424, 475] on icon at bounding box center [425, 481] width 18 height 18
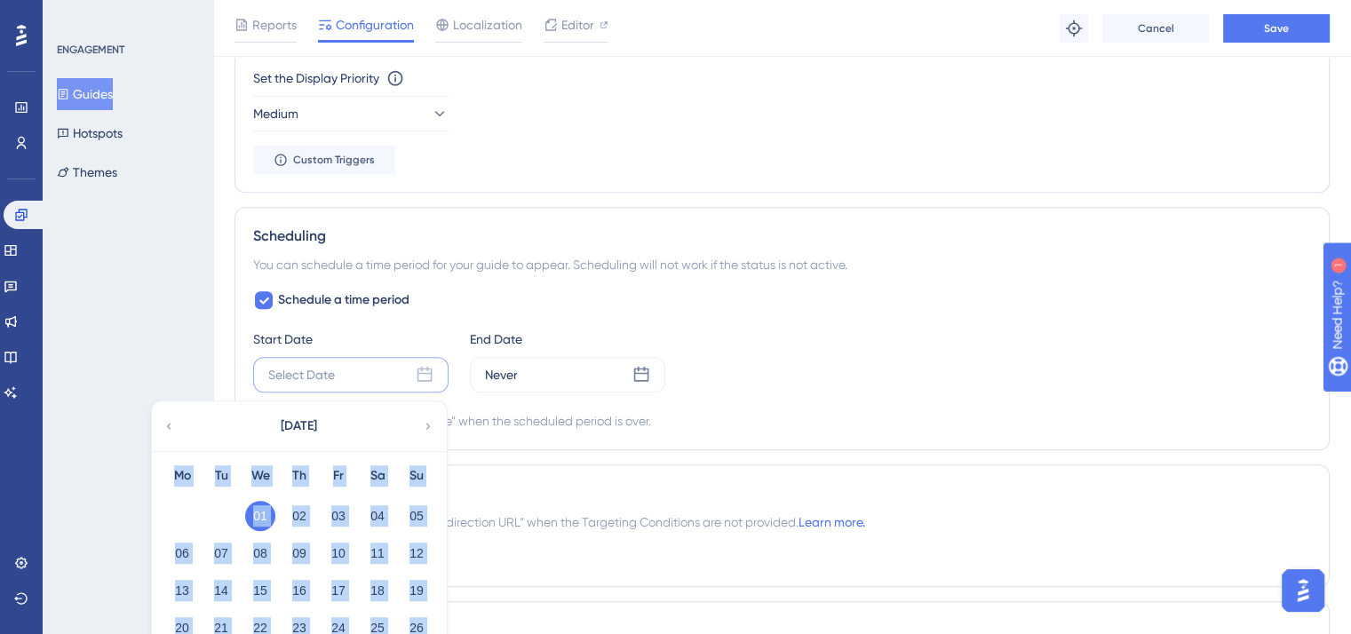
scroll to position [1133, 0]
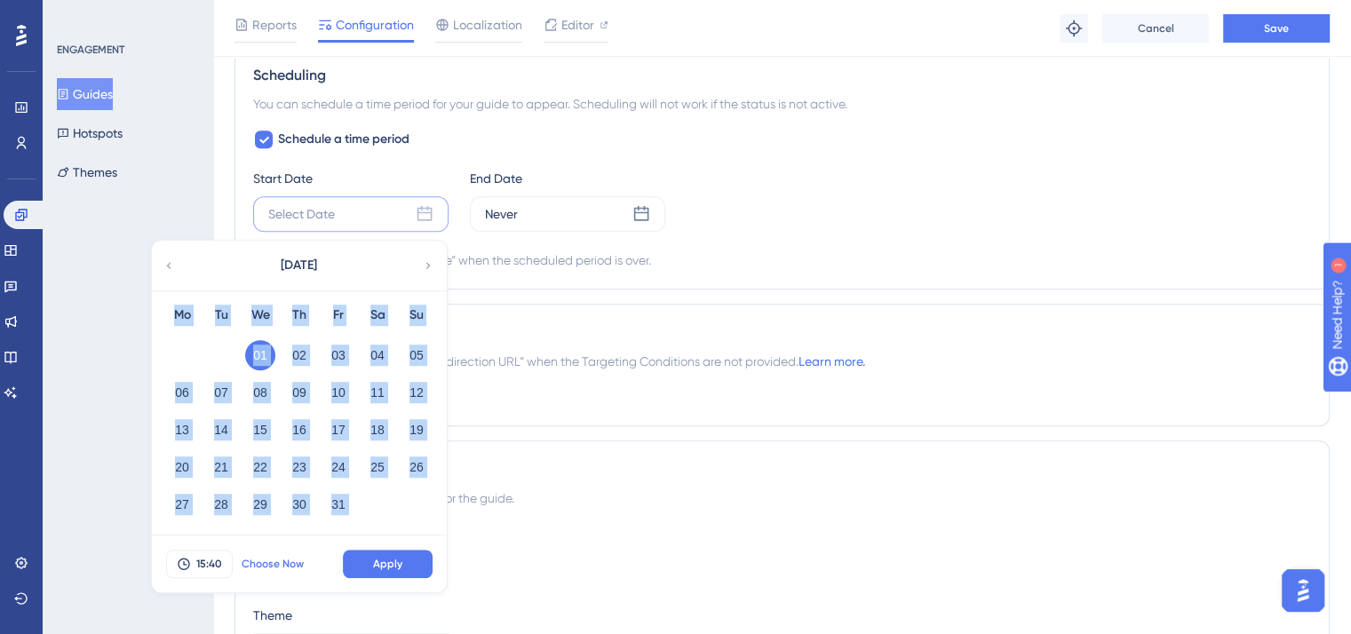
click at [277, 550] on button "Choose Now" at bounding box center [273, 564] width 80 height 28
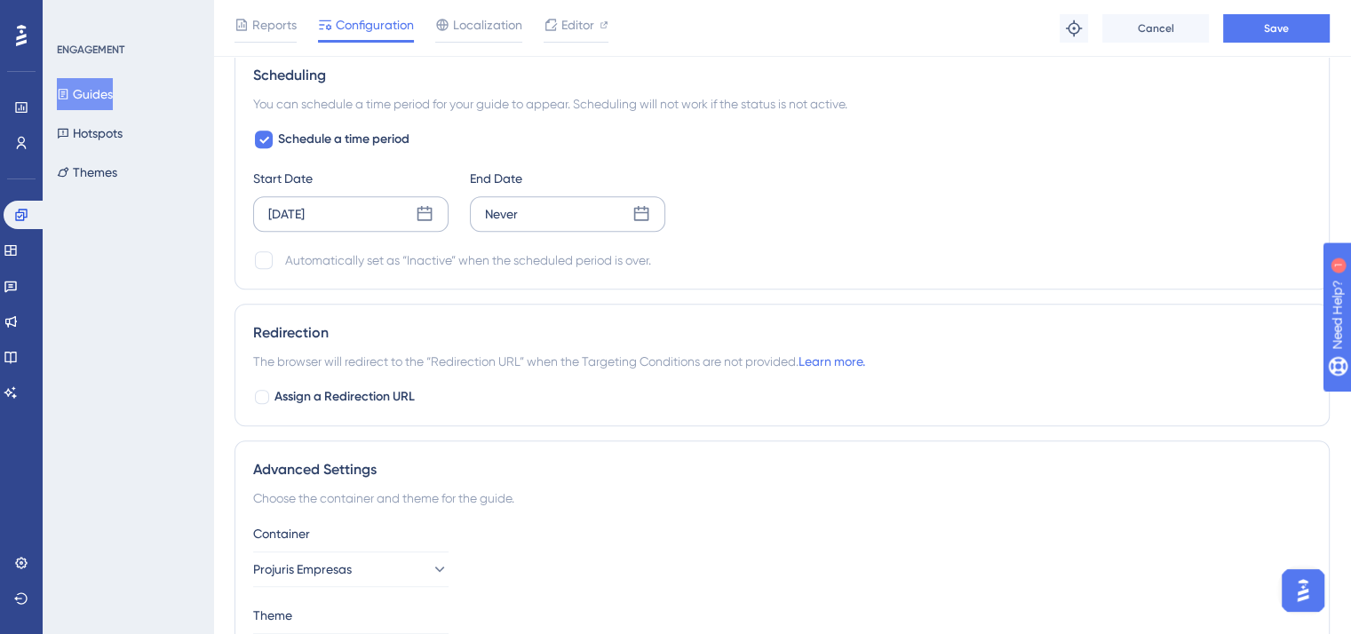
click at [577, 214] on div "Never" at bounding box center [567, 214] width 195 height 36
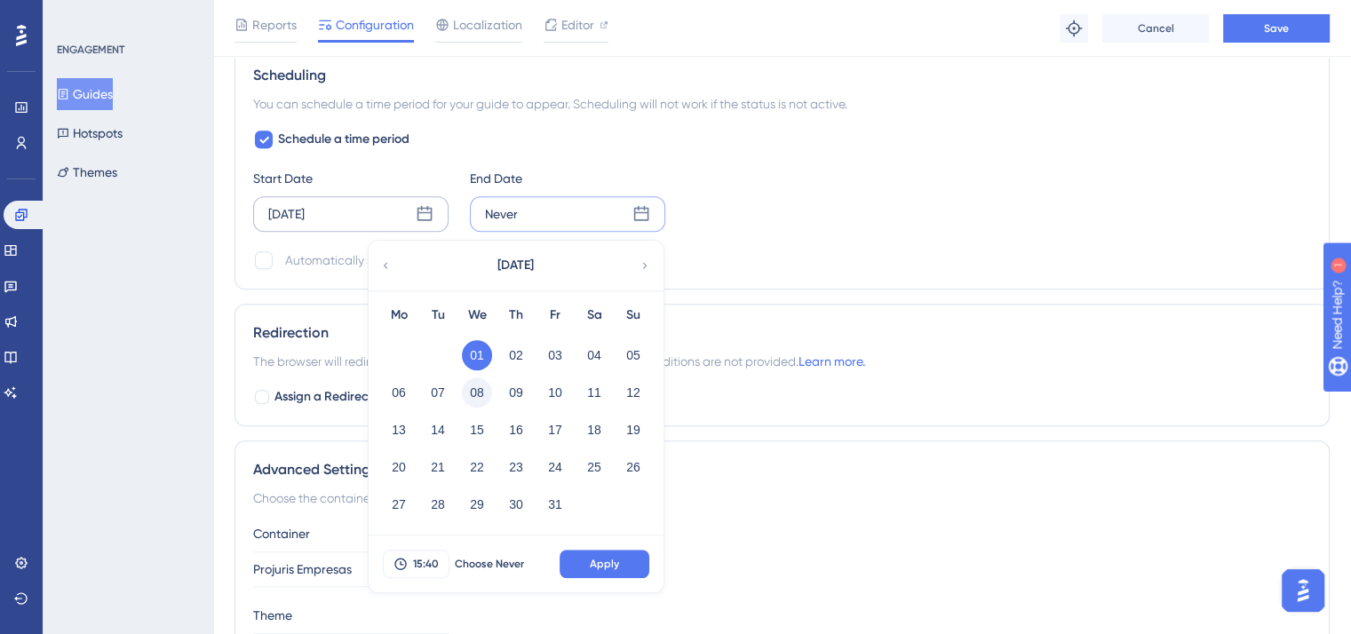
click at [482, 392] on button "08" at bounding box center [477, 392] width 30 height 30
click at [597, 562] on span "Apply" at bounding box center [604, 564] width 29 height 14
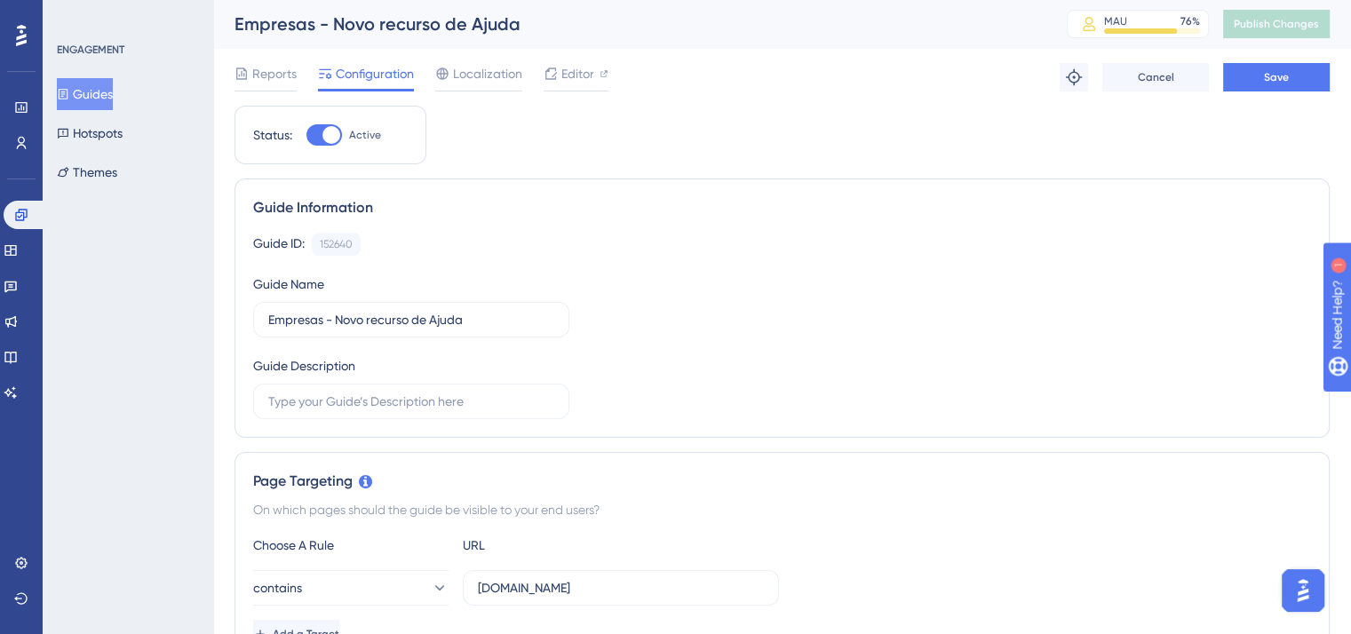
scroll to position [0, 0]
click at [1254, 83] on button "Save" at bounding box center [1276, 78] width 107 height 28
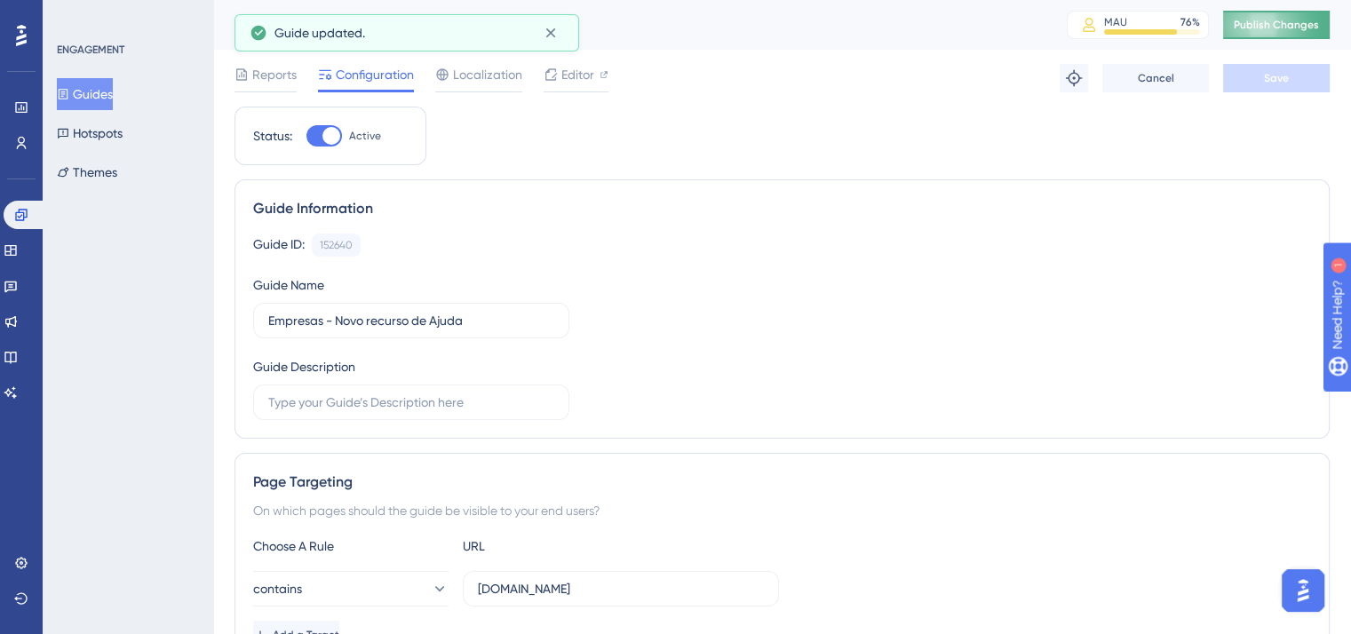
click at [1302, 26] on span "Publish Changes" at bounding box center [1275, 25] width 85 height 14
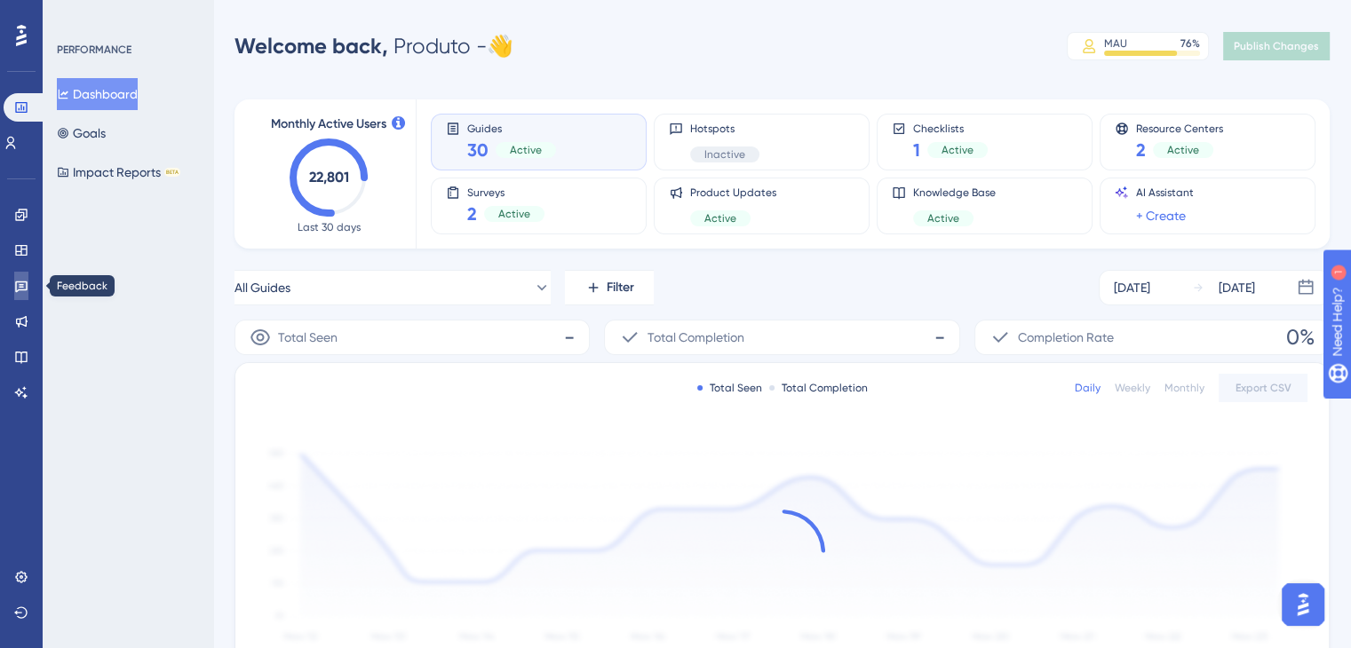
click at [21, 292] on icon at bounding box center [21, 286] width 14 height 14
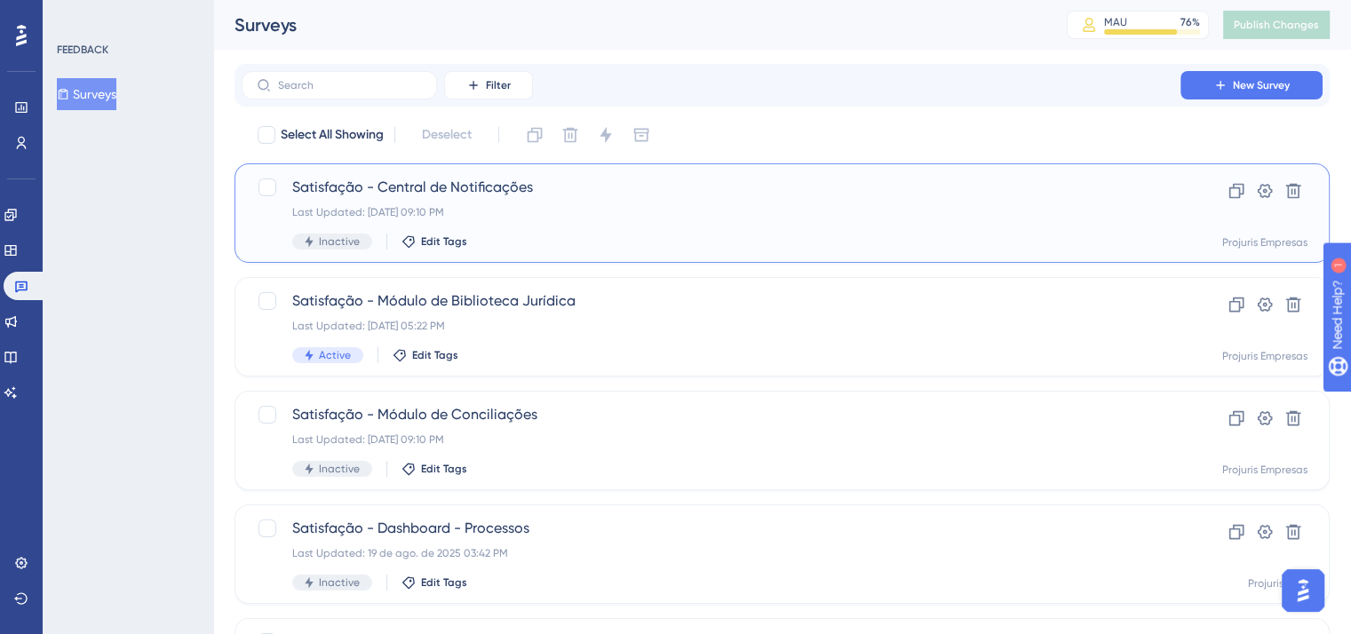
click at [757, 200] on div "Satisfação - Central de Notificações Last Updated: 30 de set. de 2025 09:10 PM …" at bounding box center [710, 213] width 837 height 73
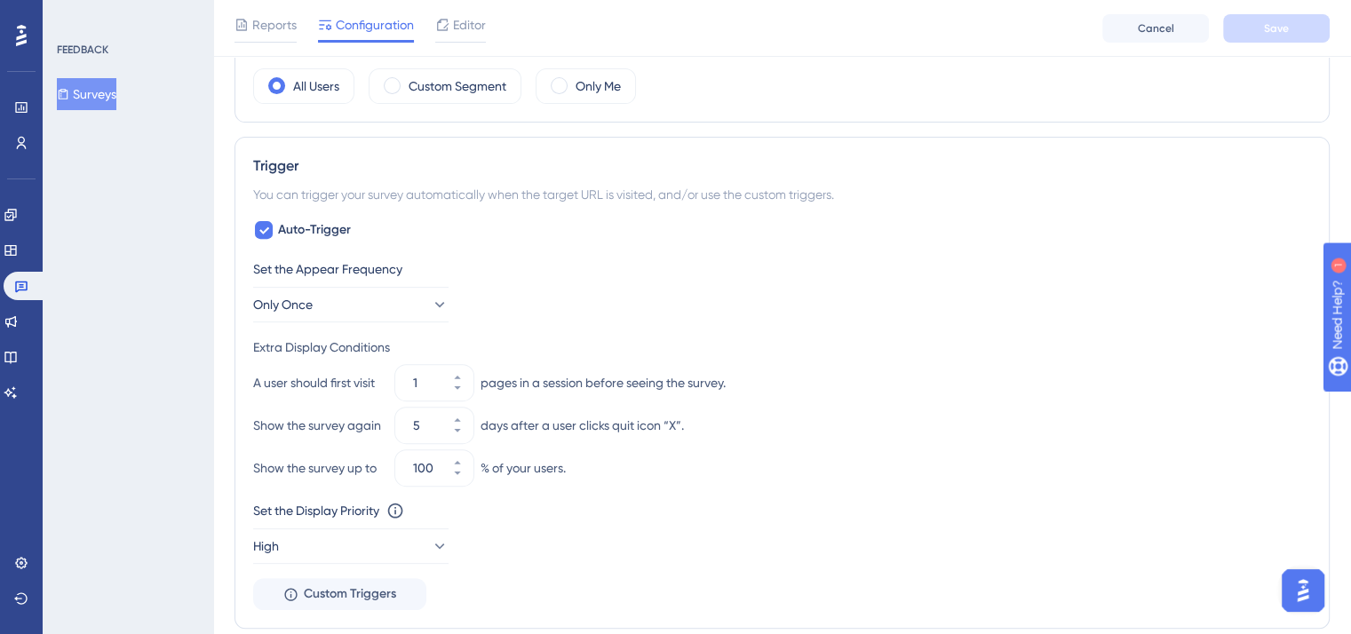
scroll to position [888, 0]
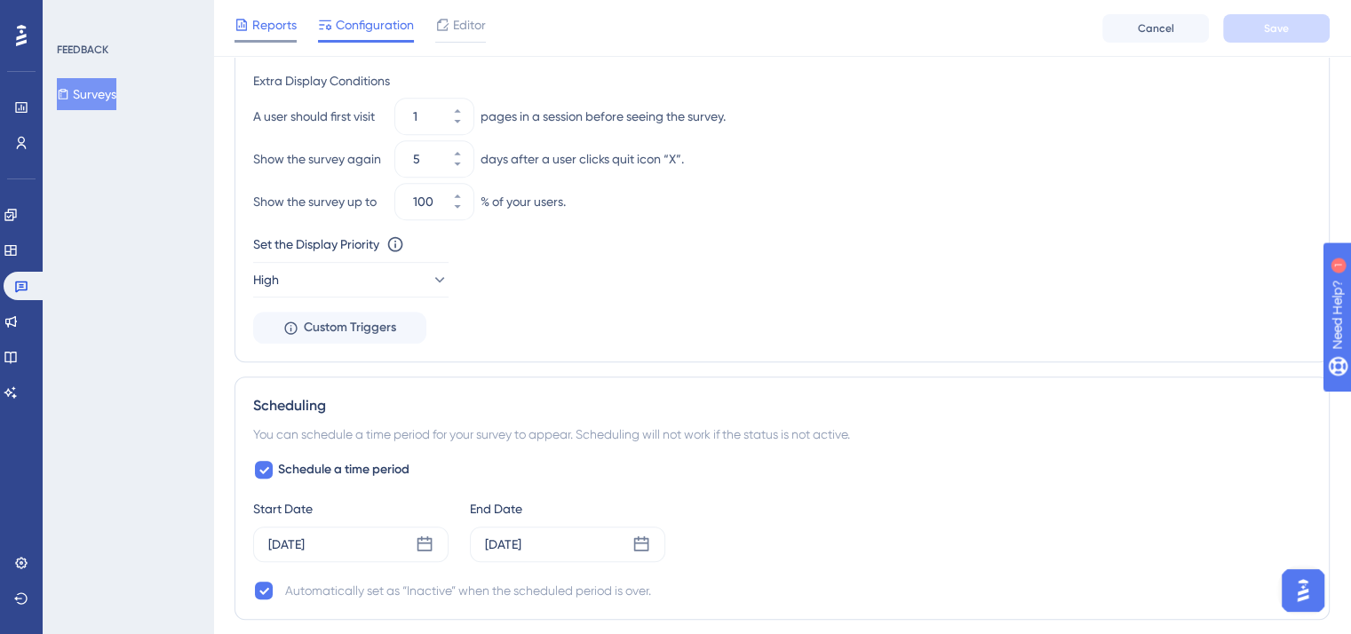
click at [278, 34] on span "Reports" at bounding box center [274, 24] width 44 height 21
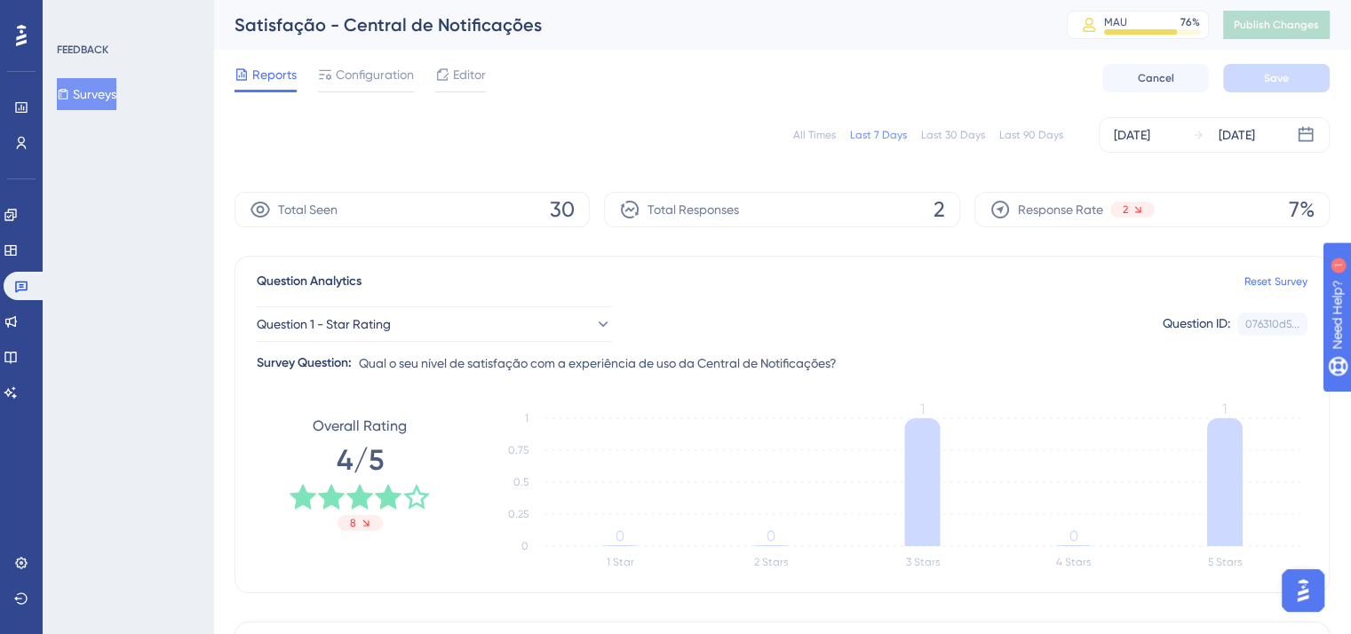
click at [98, 89] on button "Surveys" at bounding box center [86, 94] width 59 height 32
